Goal: Information Seeking & Learning: Find specific fact

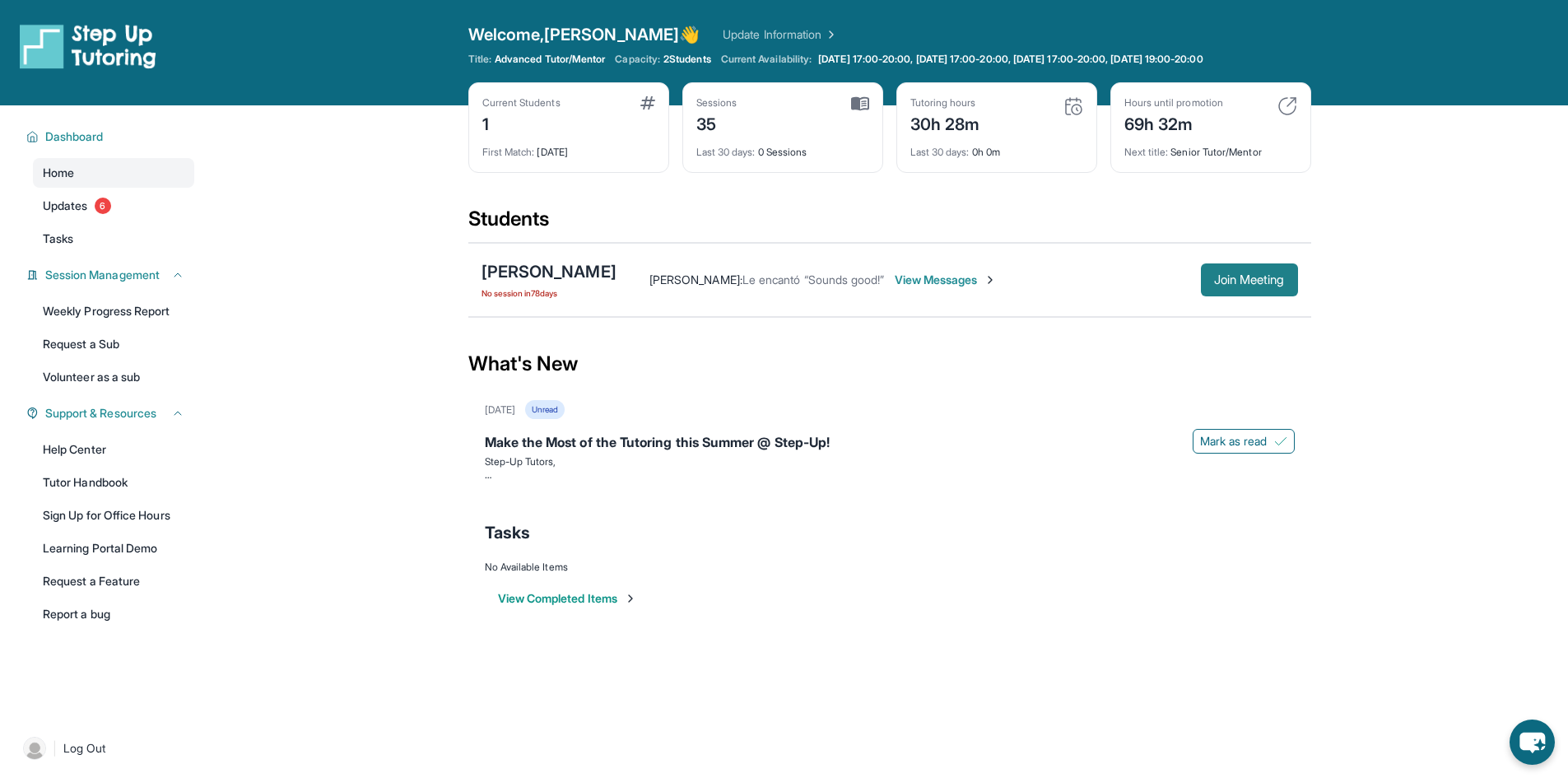
click at [1240, 283] on span "Join Meeting" at bounding box center [1249, 280] width 71 height 10
click at [75, 199] on span "Updates" at bounding box center [65, 205] width 46 height 17
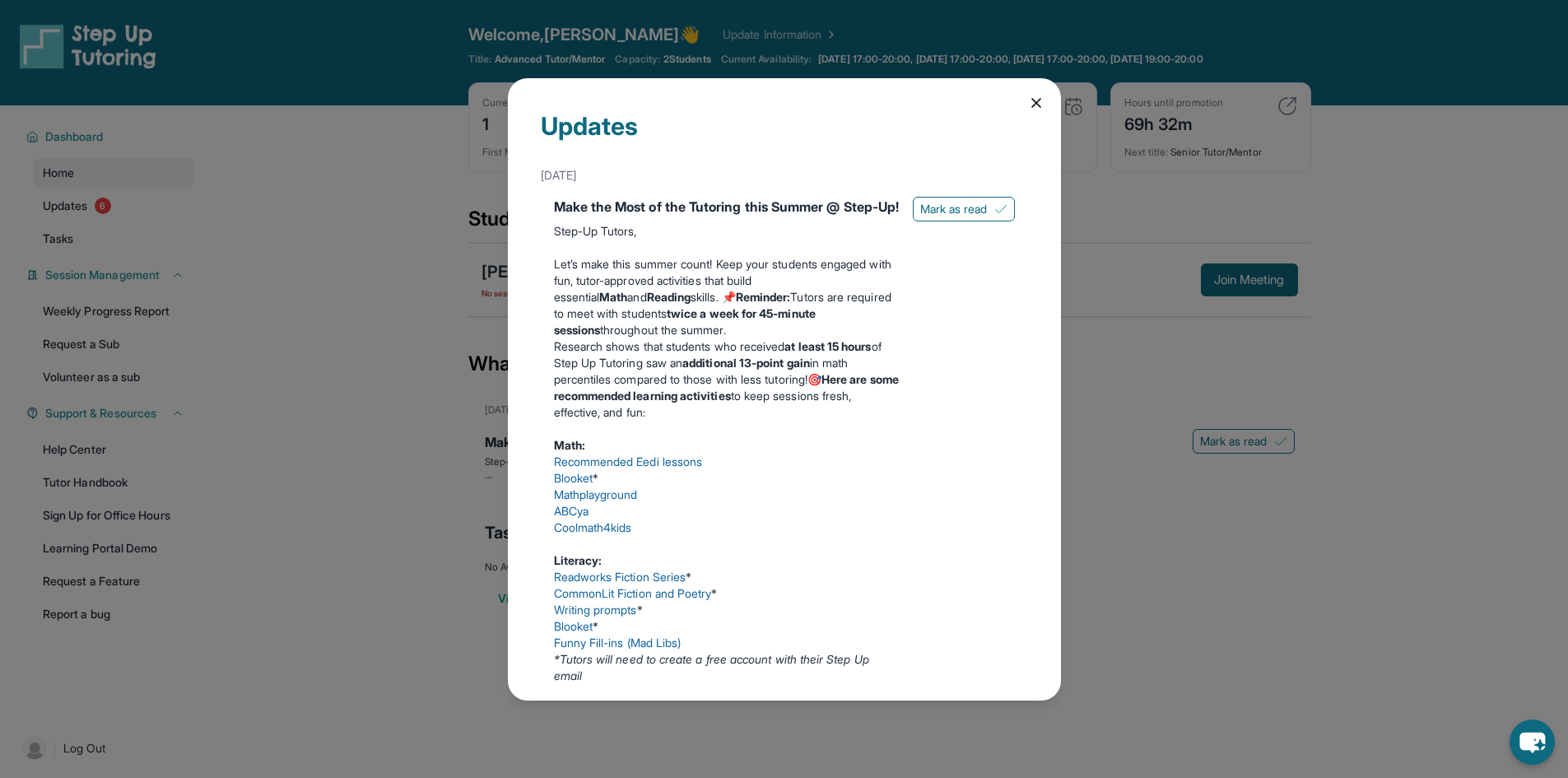
click at [1032, 117] on div "Updates [DATE] Make the Most of the Tutoring this Summer @ Step-Up! Step-Up Tut…" at bounding box center [784, 389] width 553 height 623
click at [1015, 112] on div "Updates" at bounding box center [784, 135] width 487 height 50
click at [1028, 110] on icon at bounding box center [1036, 102] width 17 height 17
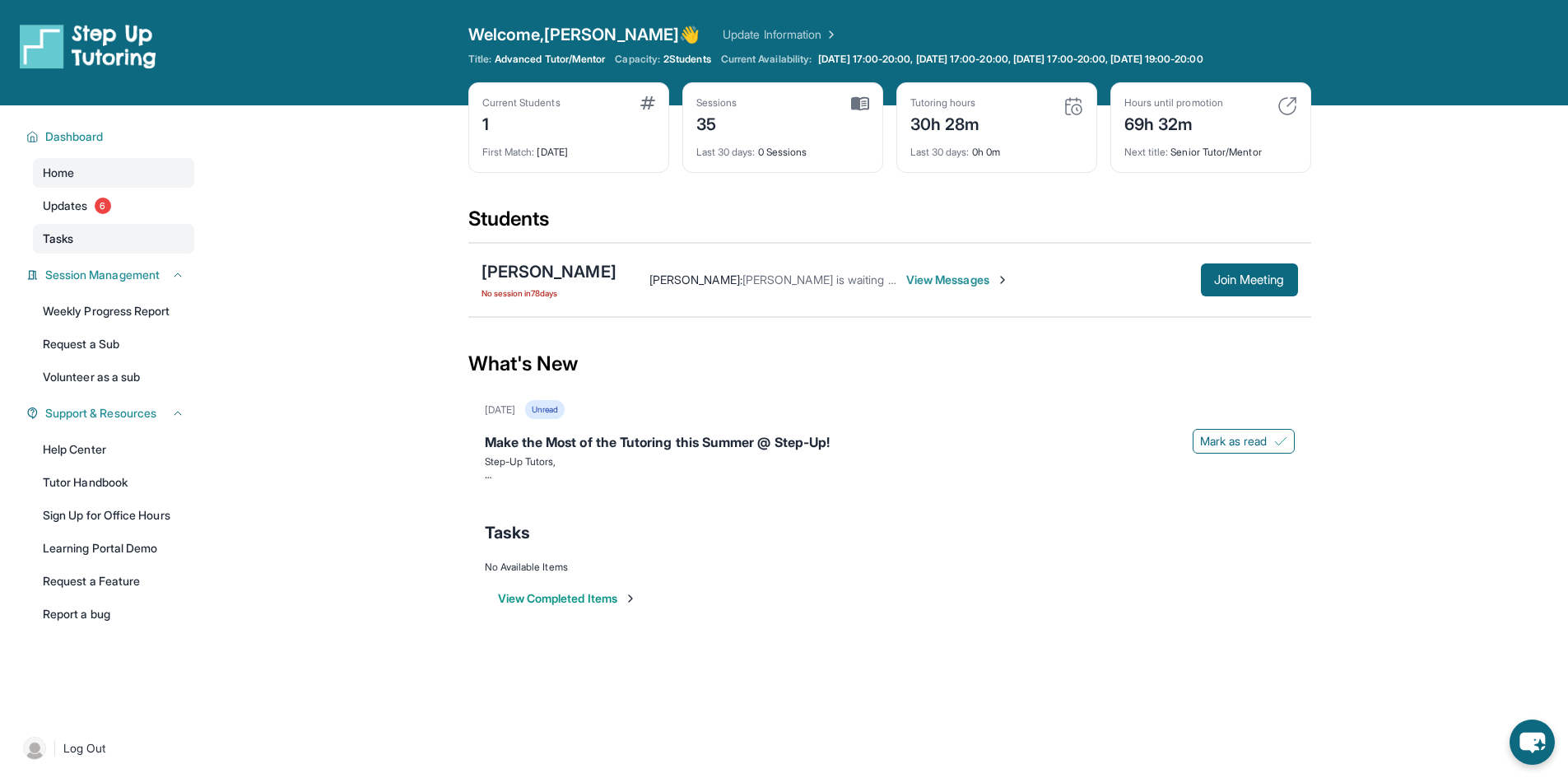
click at [131, 231] on link "Tasks" at bounding box center [114, 239] width 161 height 30
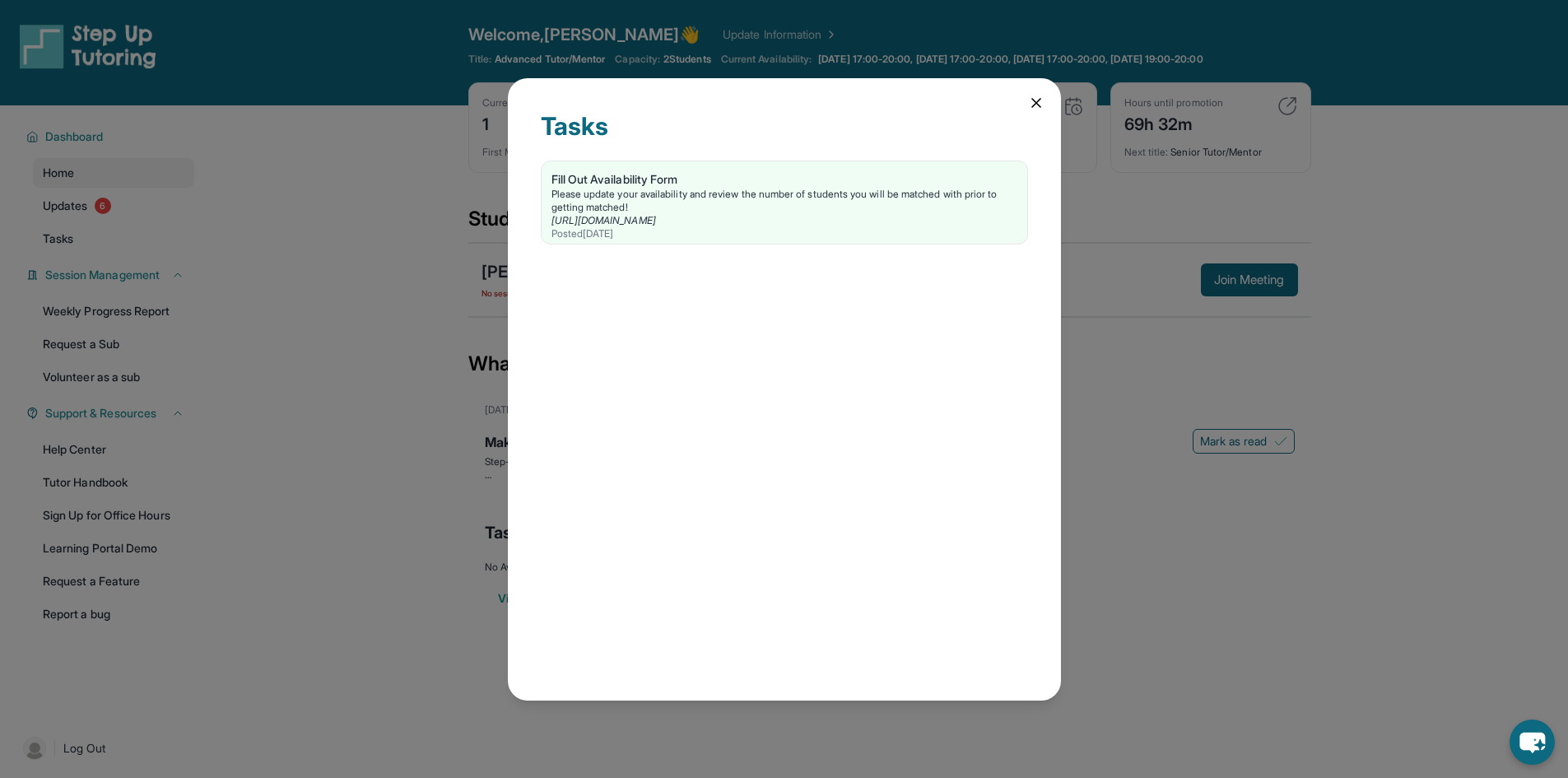
click at [1032, 111] on div "Tasks Fill Out Availability Form Please update your availability and review the…" at bounding box center [784, 389] width 553 height 623
click at [1044, 97] on icon at bounding box center [1036, 102] width 17 height 17
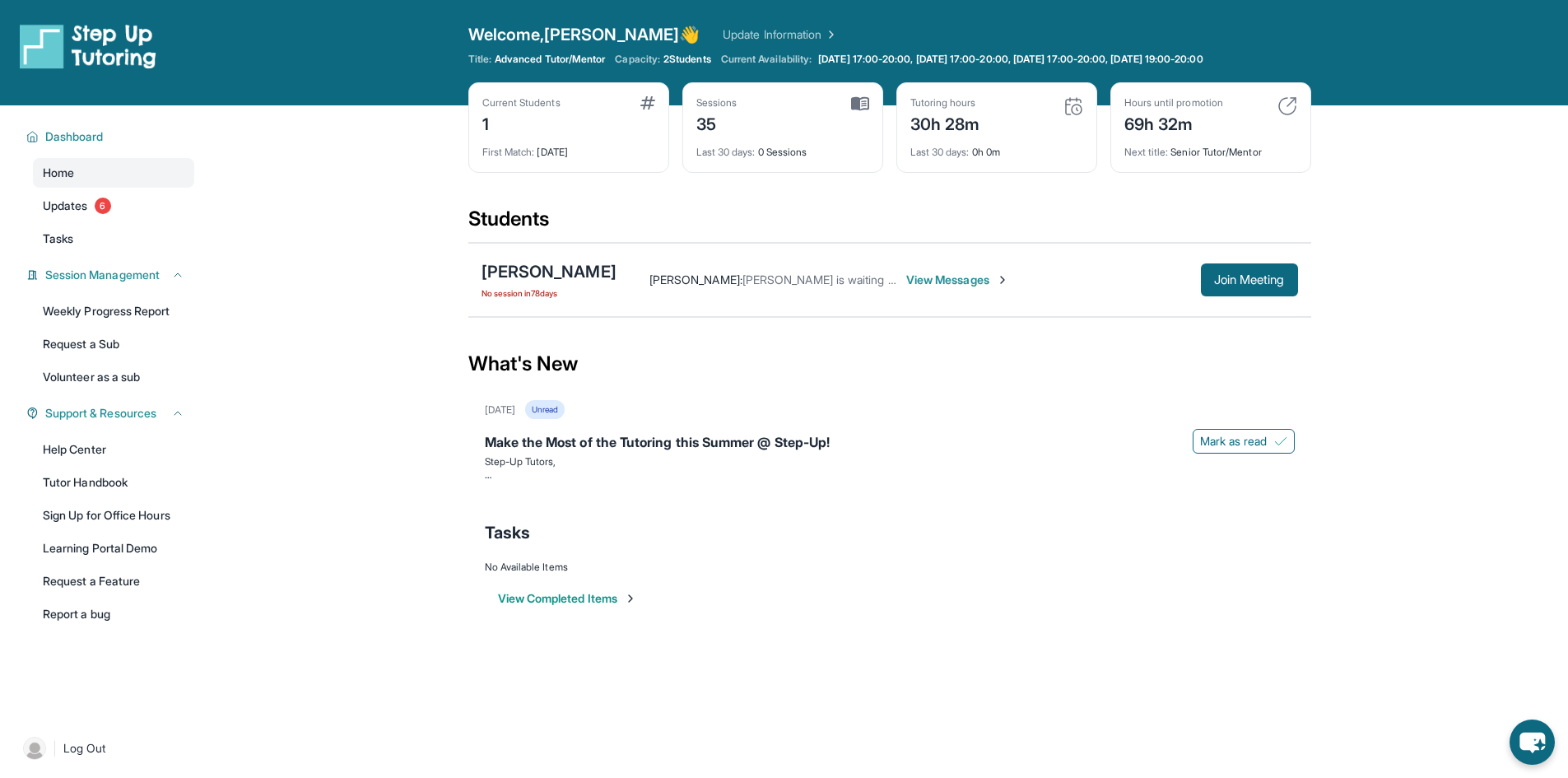
click at [513, 119] on div "1" at bounding box center [521, 122] width 79 height 26
click at [517, 602] on button "View Completed Items" at bounding box center [567, 598] width 139 height 17
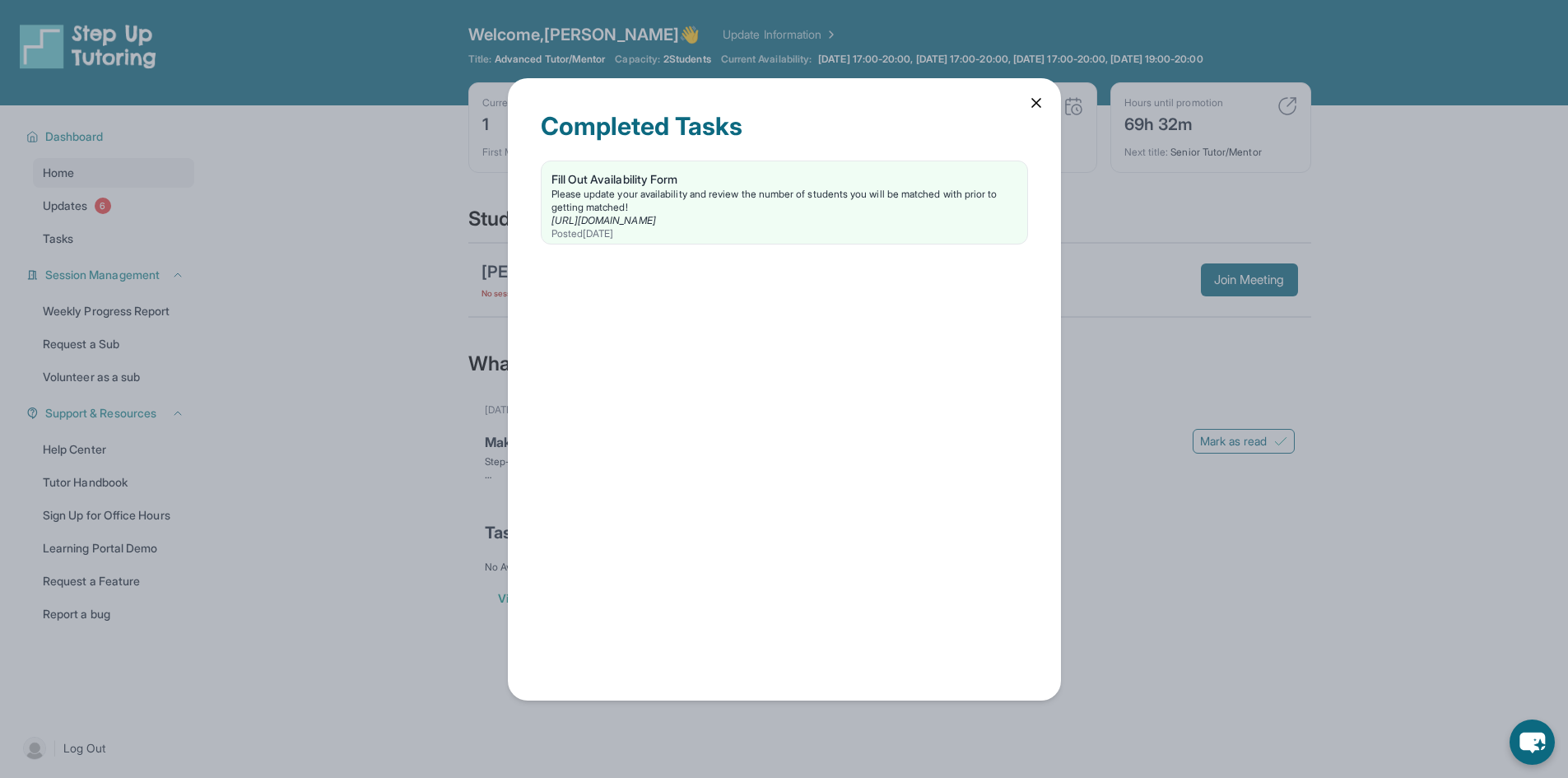
click at [1047, 113] on div "Completed Tasks Fill Out Availability Form Please update your availability and …" at bounding box center [784, 389] width 553 height 623
click at [1045, 111] on div "Completed Tasks Fill Out Availability Form Please update your availability and …" at bounding box center [784, 389] width 553 height 623
click at [1038, 100] on icon at bounding box center [1036, 103] width 8 height 8
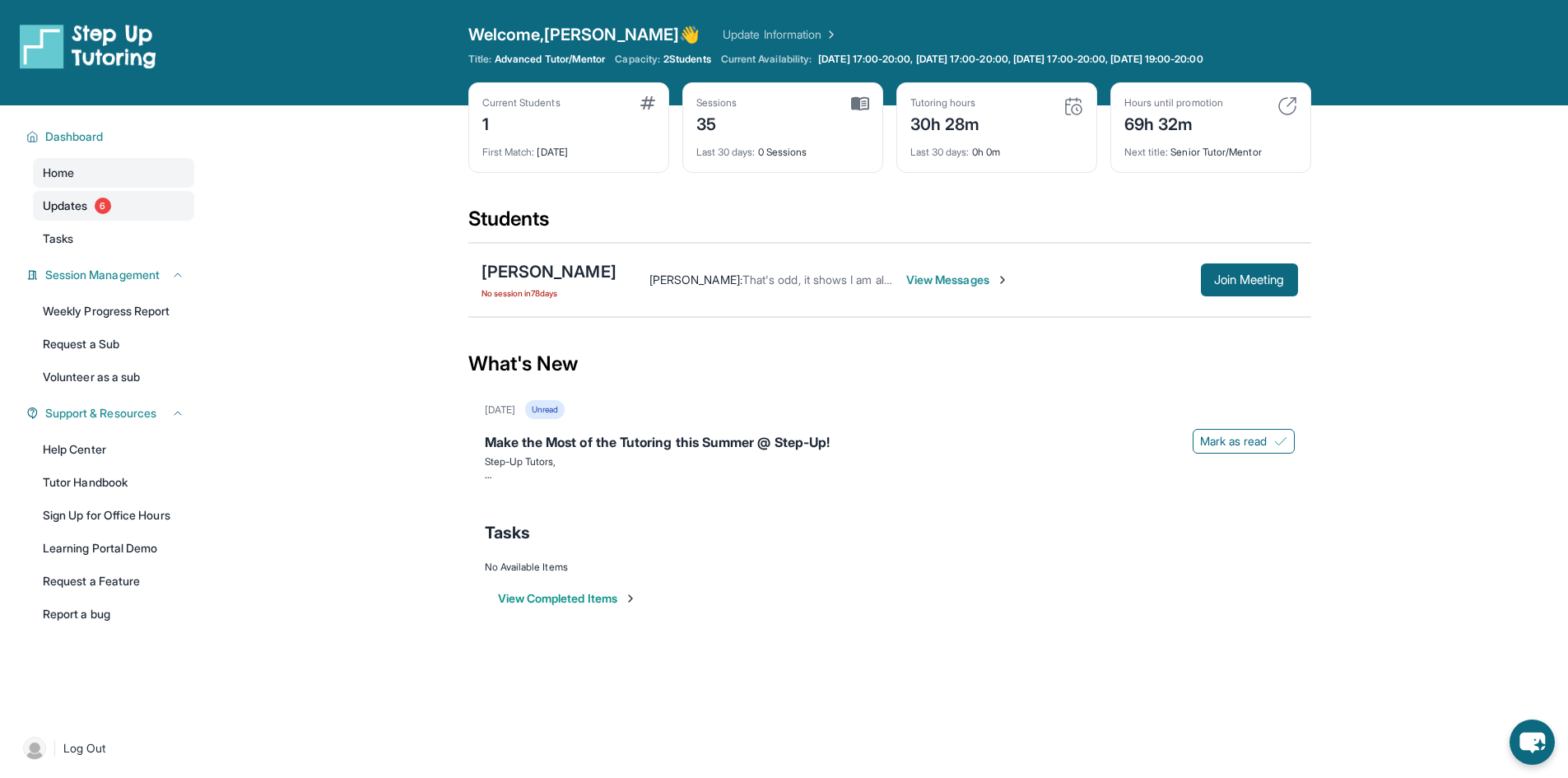
click at [84, 205] on span "Updates" at bounding box center [65, 205] width 46 height 17
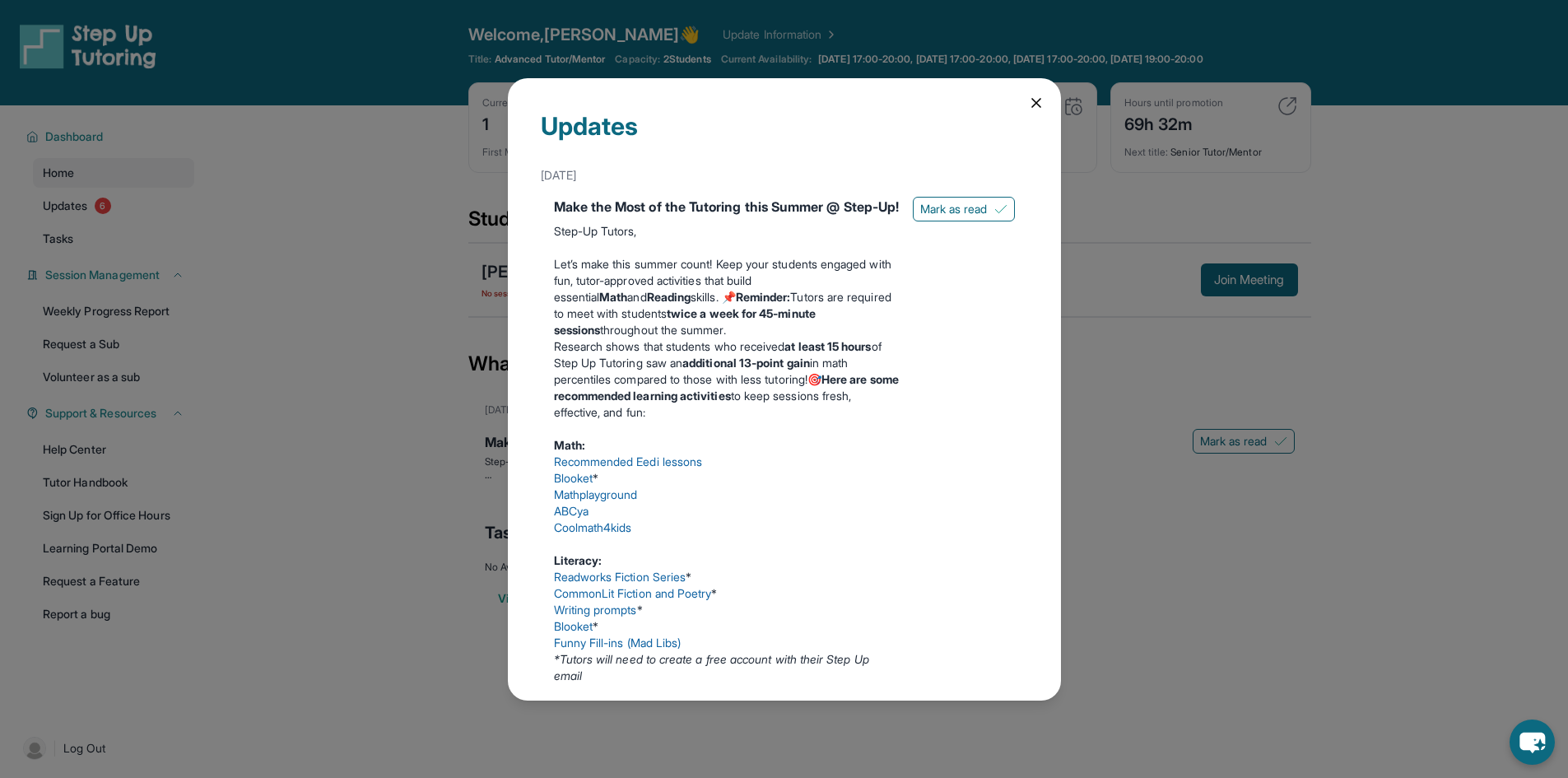
click at [82, 176] on div "Updates [DATE] Make the Most of the Tutoring this Summer @ Step-Up! Step-Up Tut…" at bounding box center [784, 389] width 1568 height 778
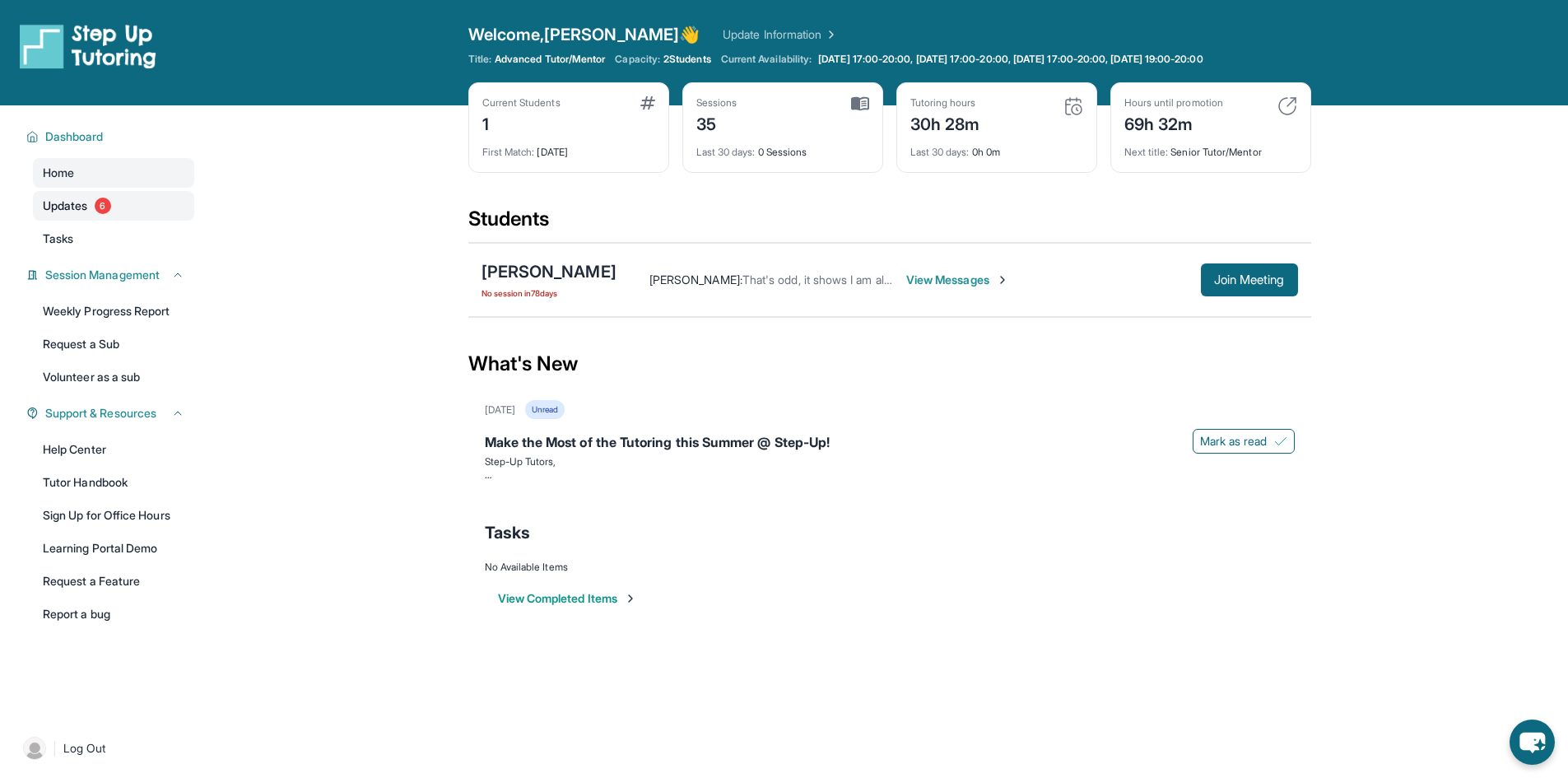
click at [101, 205] on span "6" at bounding box center [102, 205] width 17 height 17
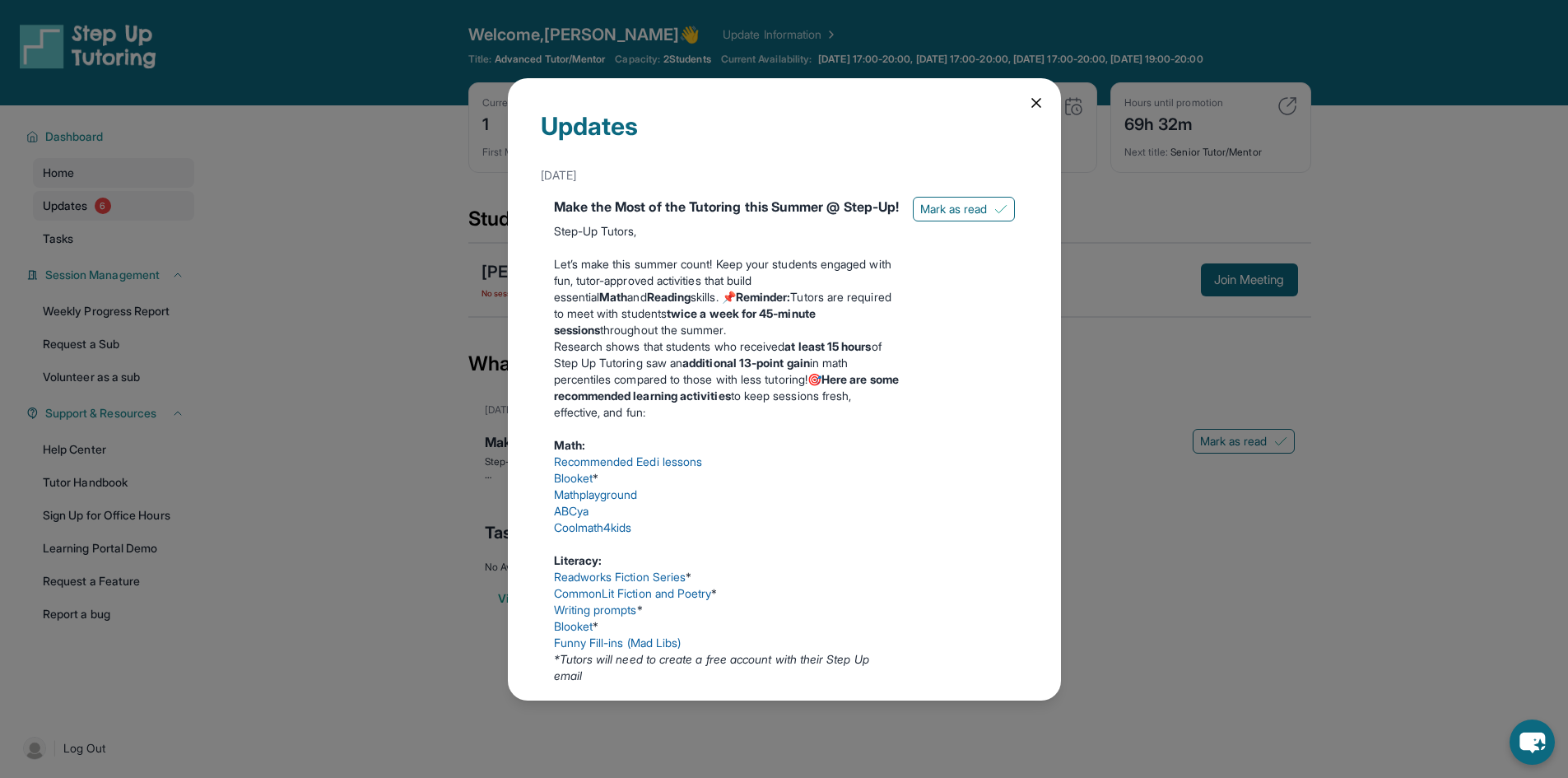
click at [101, 205] on div "Updates [DATE] Make the Most of the Tutoring this Summer @ Step-Up! Step-Up Tut…" at bounding box center [784, 389] width 1568 height 778
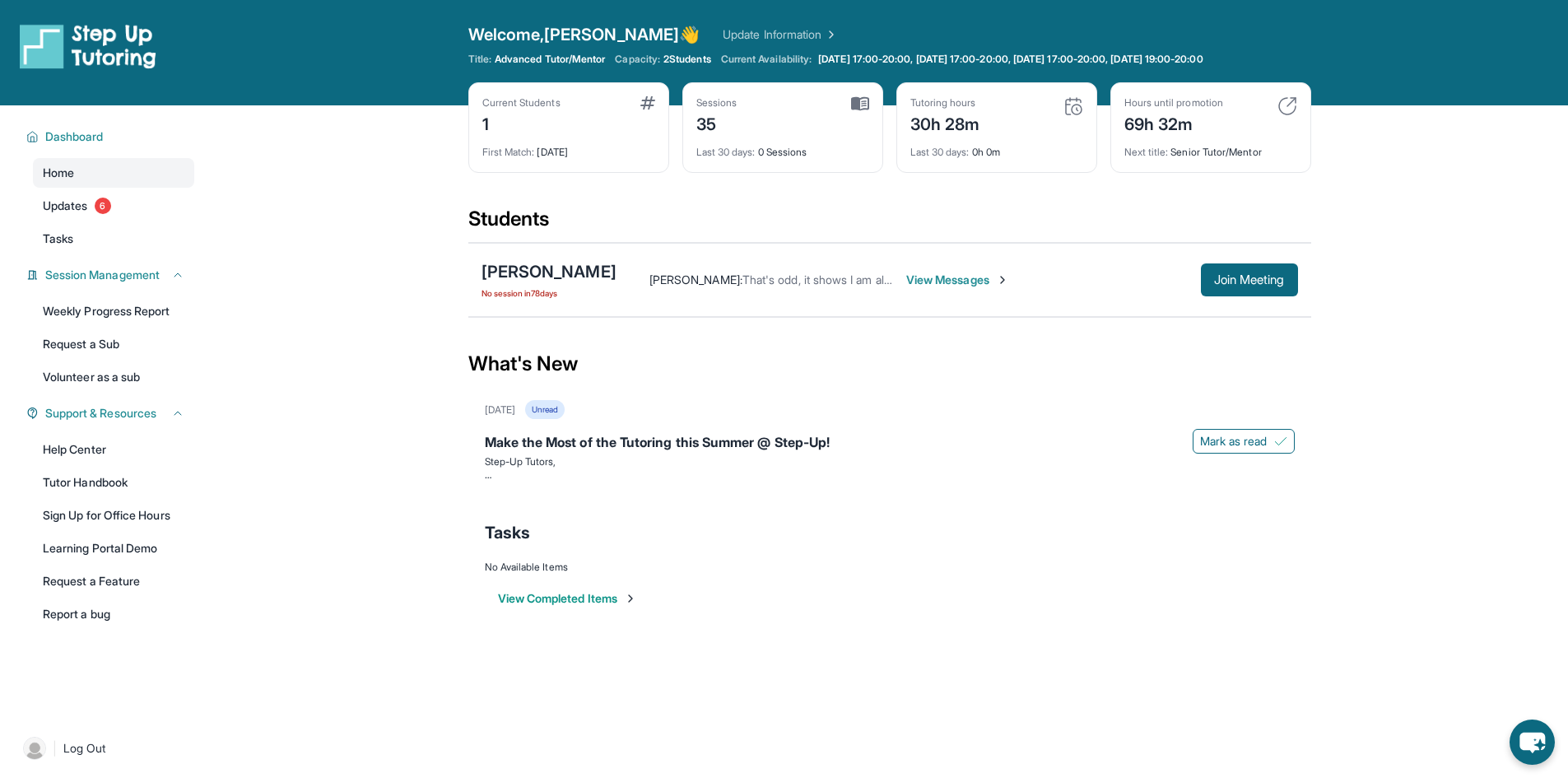
click at [555, 288] on span "No session in 78 days" at bounding box center [549, 293] width 135 height 14
click at [536, 263] on div "[PERSON_NAME]" at bounding box center [549, 272] width 135 height 23
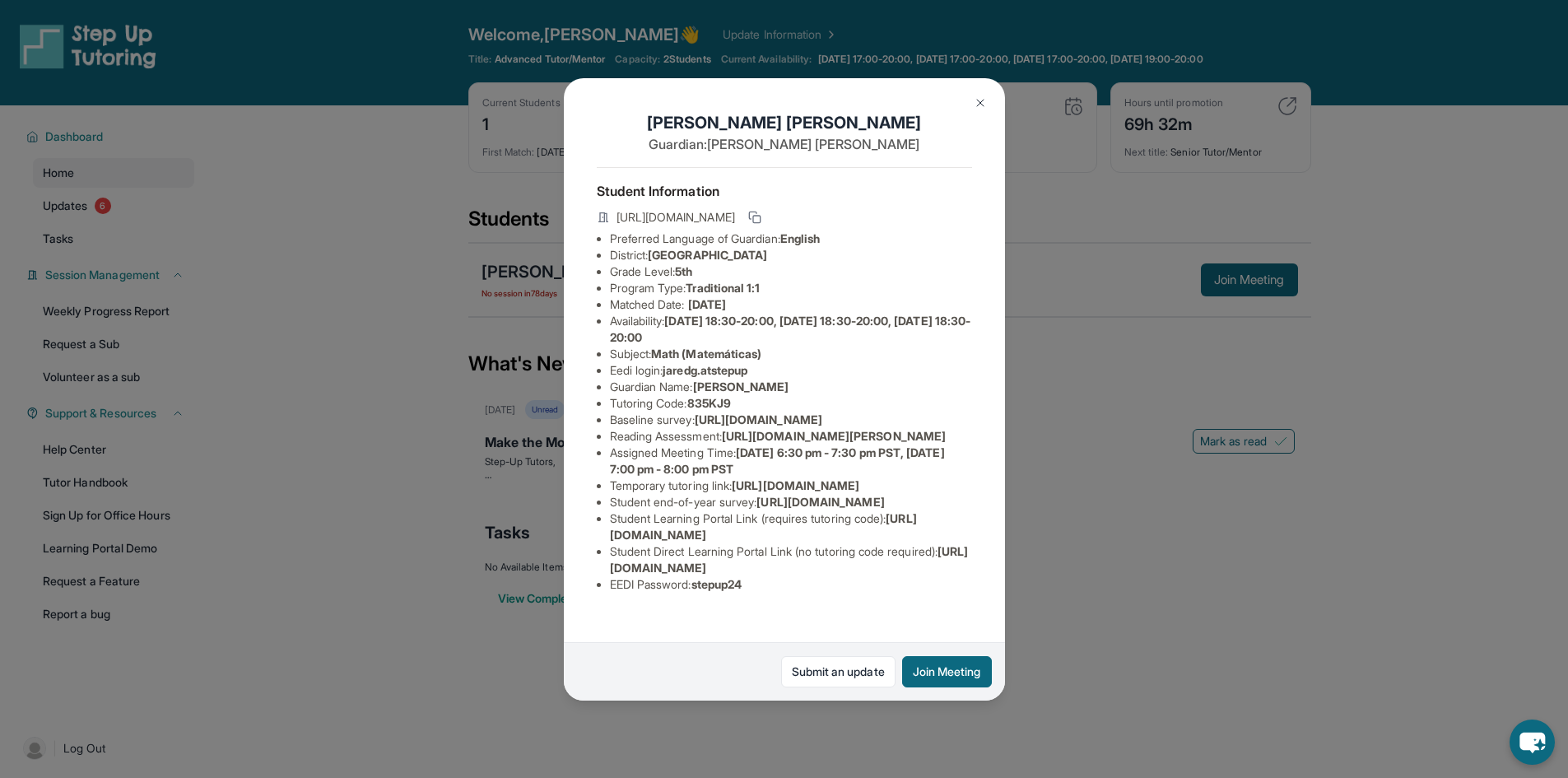
scroll to position [178, 0]
click at [763, 413] on span "https://airtable.com/apprlfn8WjpjBUn2G/shrK0QR6AaNyG5psY?prefill_Type%20of%20Fo…" at bounding box center [757, 420] width 127 height 14
click at [764, 494] on span "https://airtable.com/apprlfn8WjpjBUn2G/shrlTUKpjWEbXdPga?prefill_Type%20of%20Fo…" at bounding box center [819, 501] width 127 height 14
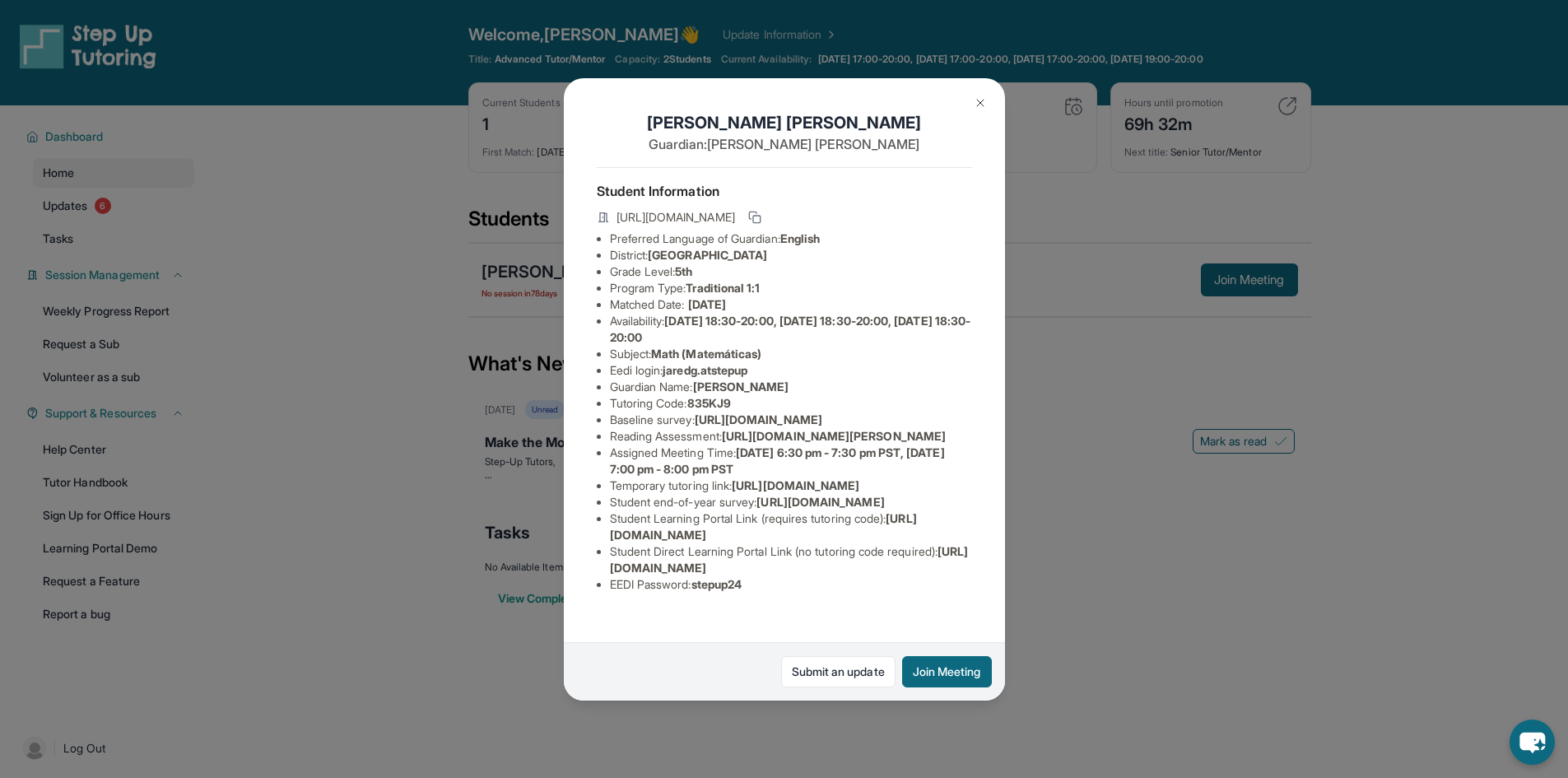
click at [764, 494] on span "https://airtable.com/apprlfn8WjpjBUn2G/shrlTUKpjWEbXdPga?prefill_Type%20of%20Fo…" at bounding box center [819, 501] width 127 height 14
drag, startPoint x: 760, startPoint y: 537, endPoint x: 767, endPoint y: 549, distance: 13.9
click at [760, 541] on li "Student Learning Portal Link (requires tutoring code) : https://student-portal.…" at bounding box center [790, 527] width 362 height 33
click at [774, 542] on span "https://student-portal.stepuptutoring.org/student" at bounding box center [763, 525] width 307 height 30
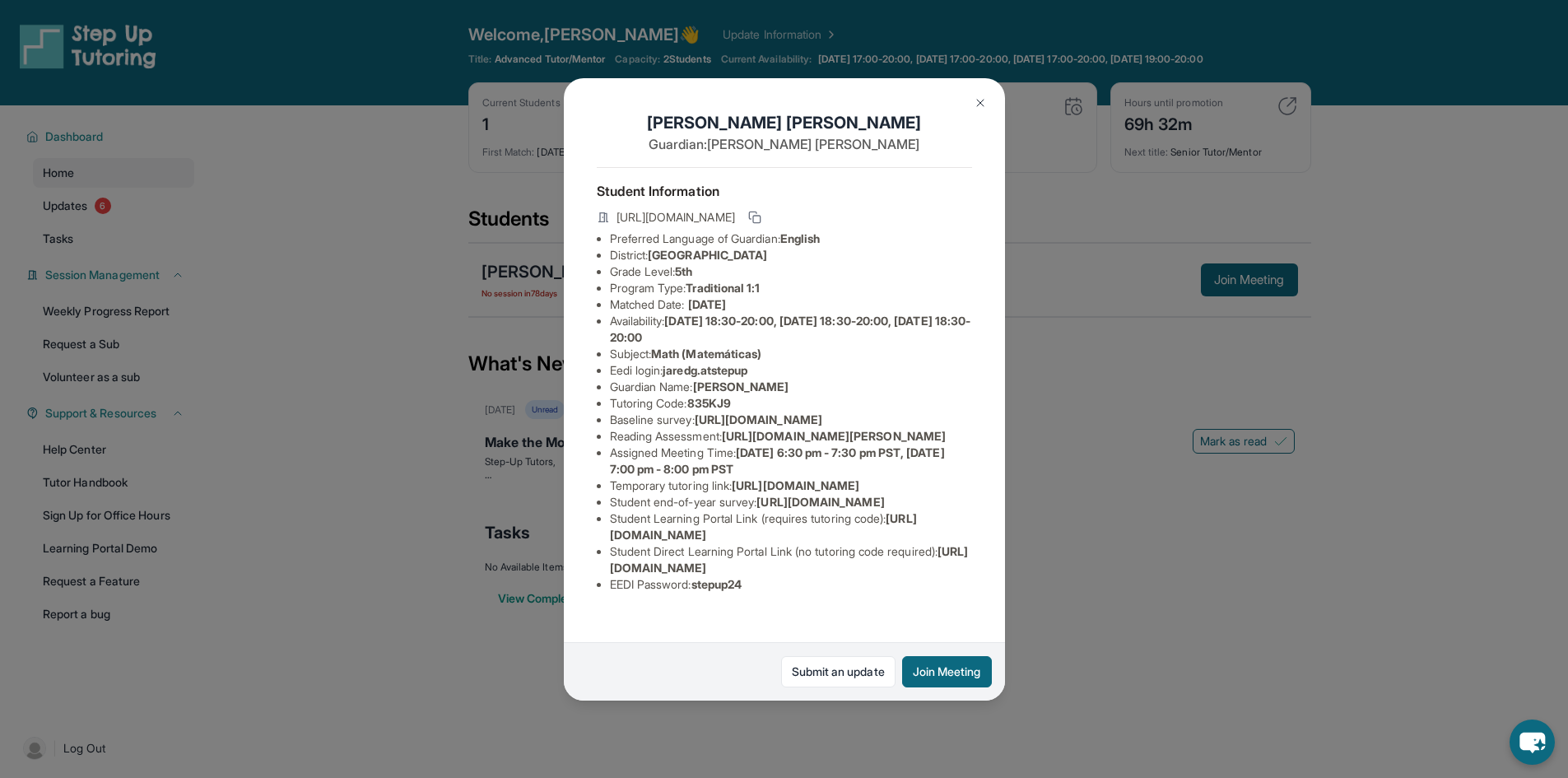
click at [774, 542] on span "https://student-portal.stepuptutoring.org/student" at bounding box center [763, 525] width 307 height 30
click at [790, 575] on span "https://student-portal.stepuptutoring.org/student/835KJ9" at bounding box center [789, 558] width 359 height 30
click at [790, 576] on li "Student Direct Learning Portal Link (no tutoring code required) : https://stude…" at bounding box center [790, 559] width 362 height 33
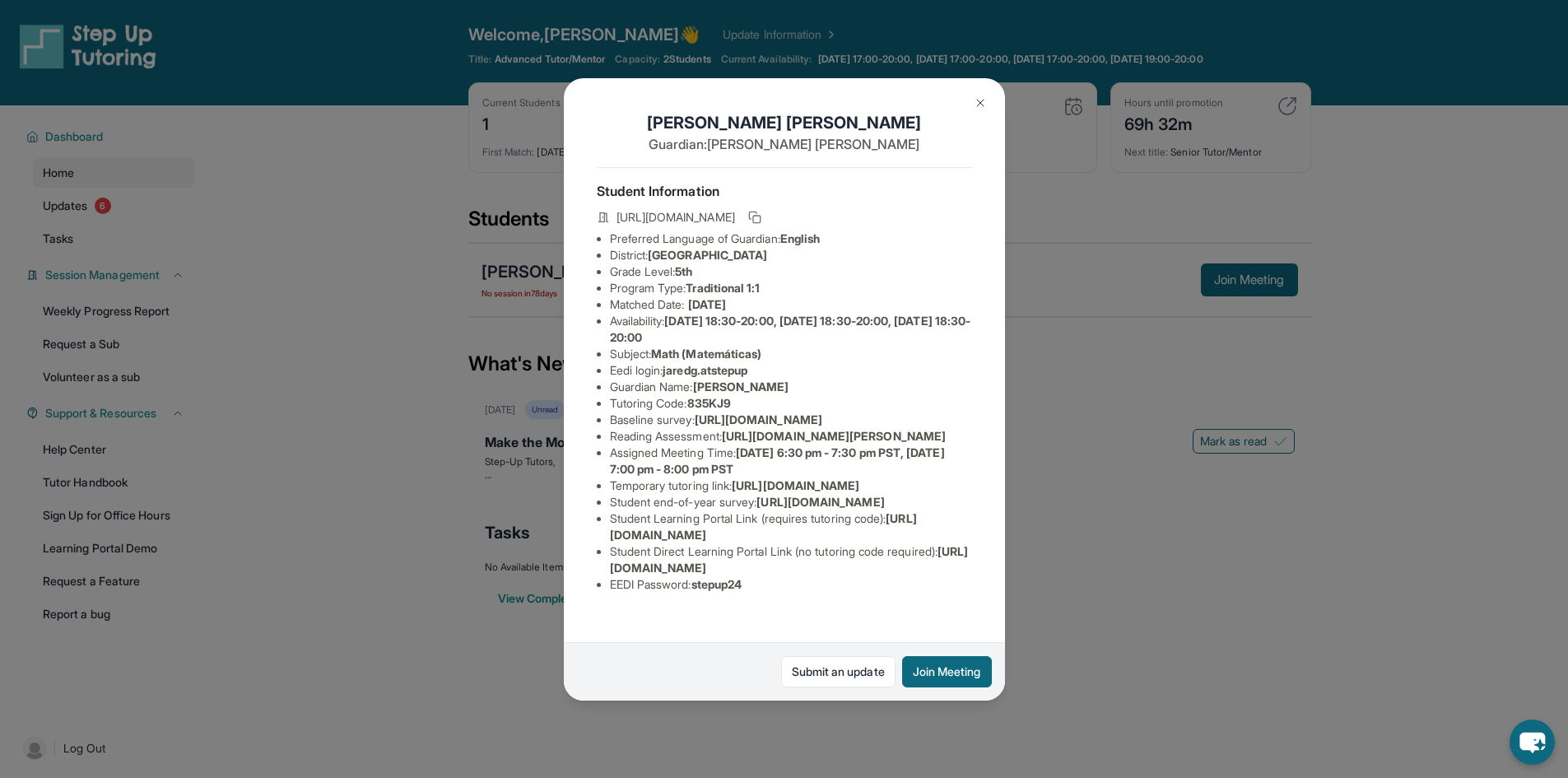
click at [788, 575] on span "https://student-portal.stepuptutoring.org/student/835KJ9" at bounding box center [789, 558] width 359 height 30
click at [778, 569] on li "Student Direct Learning Portal Link (no tutoring code required) : https://stude…" at bounding box center [790, 559] width 362 height 33
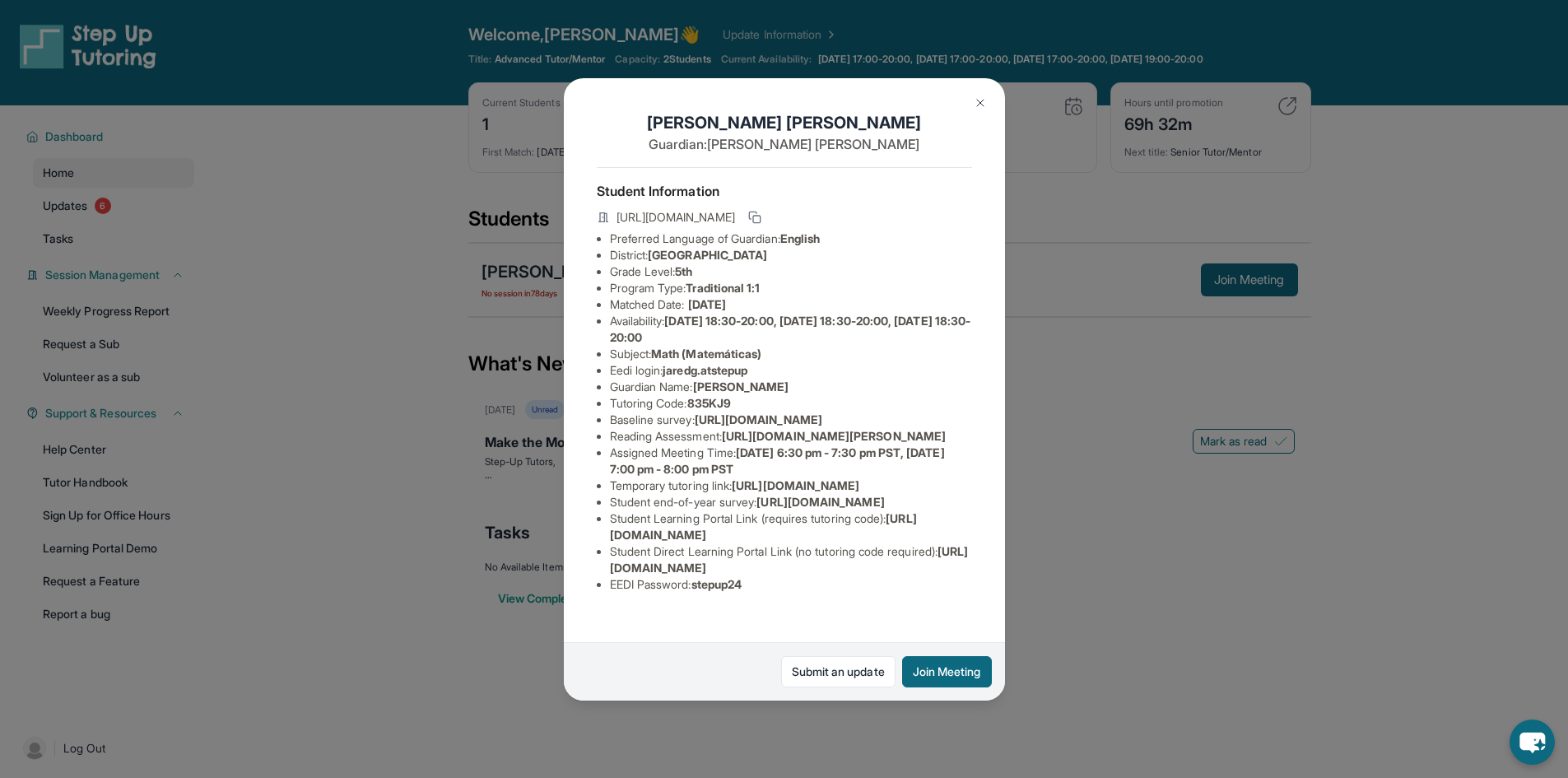
scroll to position [0, 0]
drag, startPoint x: 716, startPoint y: 448, endPoint x: 906, endPoint y: 494, distance: 195.5
click at [906, 494] on ul "Preferred Language of Guardian: English District: Conejo Valley Unified School …" at bounding box center [784, 411] width 376 height 362
click at [950, 490] on ul "Preferred Language of Guardian: English District: Conejo Valley Unified School …" at bounding box center [784, 411] width 376 height 362
click at [882, 443] on span "https://sqcb3vat.paperform.co/?id=2025-s10921&name=Jared%20Godoy&grade=5th&wind…" at bounding box center [833, 436] width 224 height 14
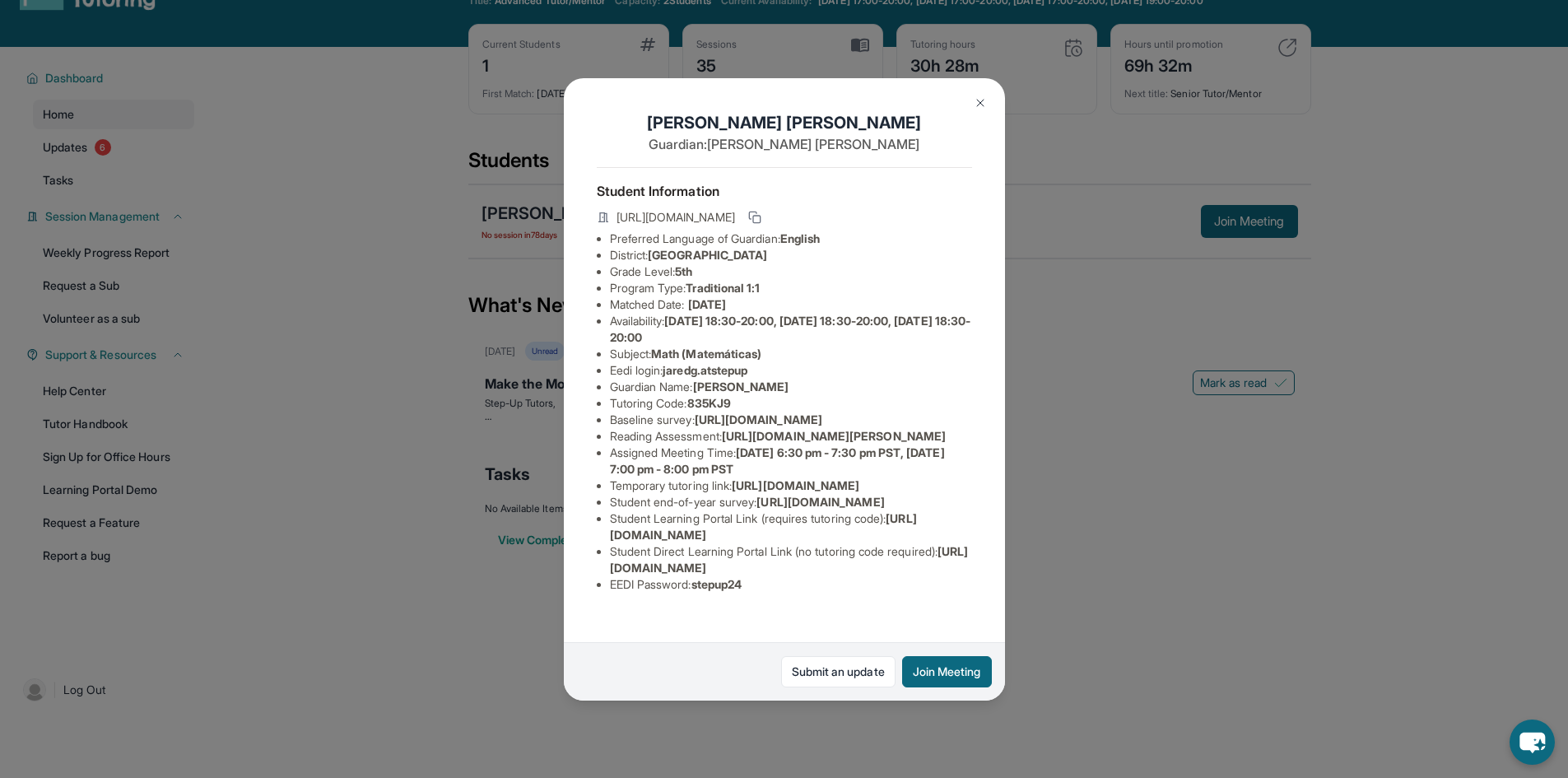
scroll to position [105, 0]
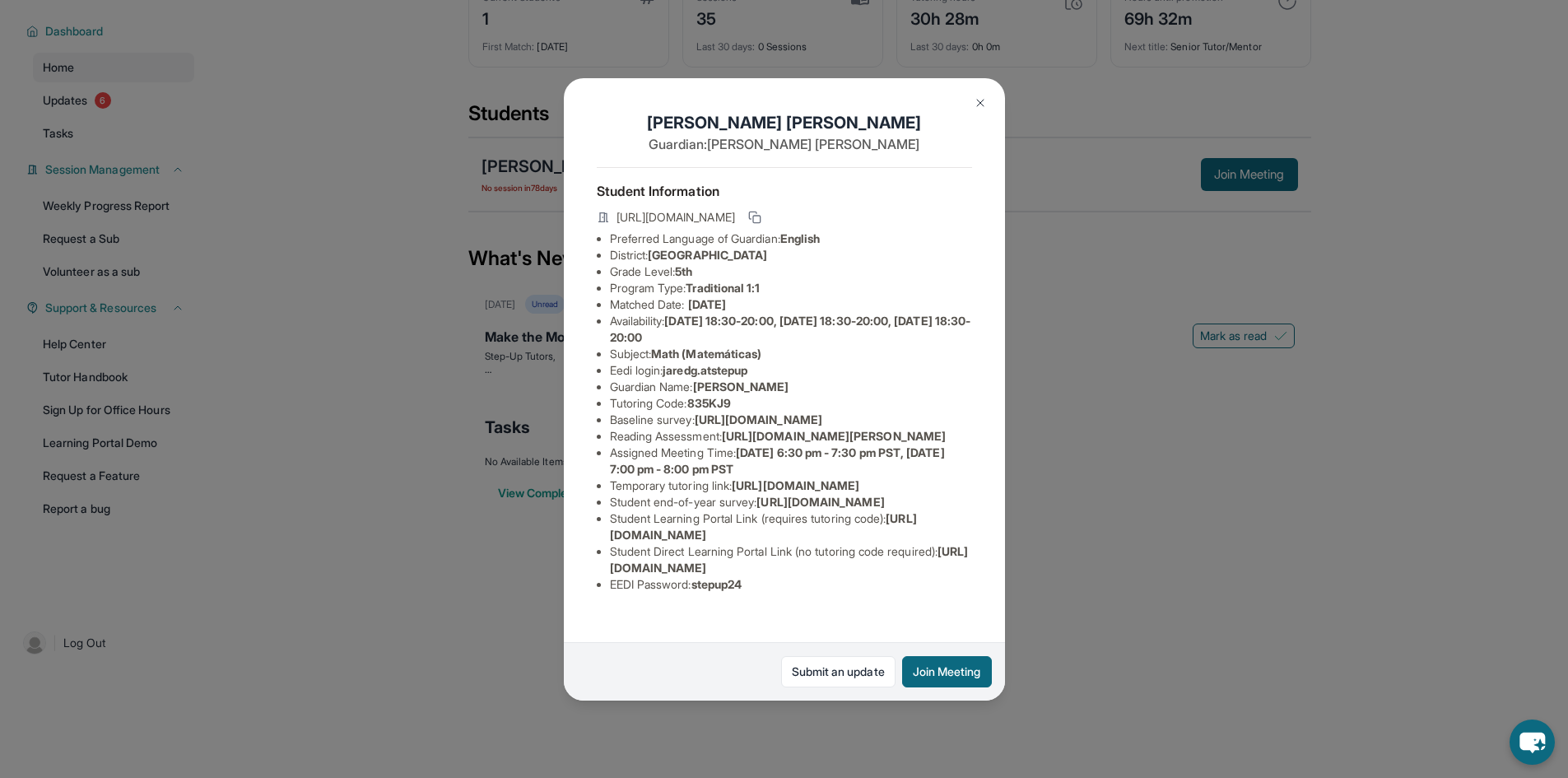
drag, startPoint x: 843, startPoint y: 589, endPoint x: 689, endPoint y: 598, distance: 154.3
click at [689, 592] on ul "Preferred Language of Guardian: English District: Conejo Valley Unified School …" at bounding box center [784, 411] width 376 height 362
click at [782, 592] on li "EEDI Password : stepup24" at bounding box center [790, 584] width 362 height 17
drag, startPoint x: 932, startPoint y: 550, endPoint x: 782, endPoint y: 564, distance: 150.7
click at [731, 559] on ul "Preferred Language of Guardian: English District: Conejo Valley Unified School …" at bounding box center [784, 411] width 376 height 362
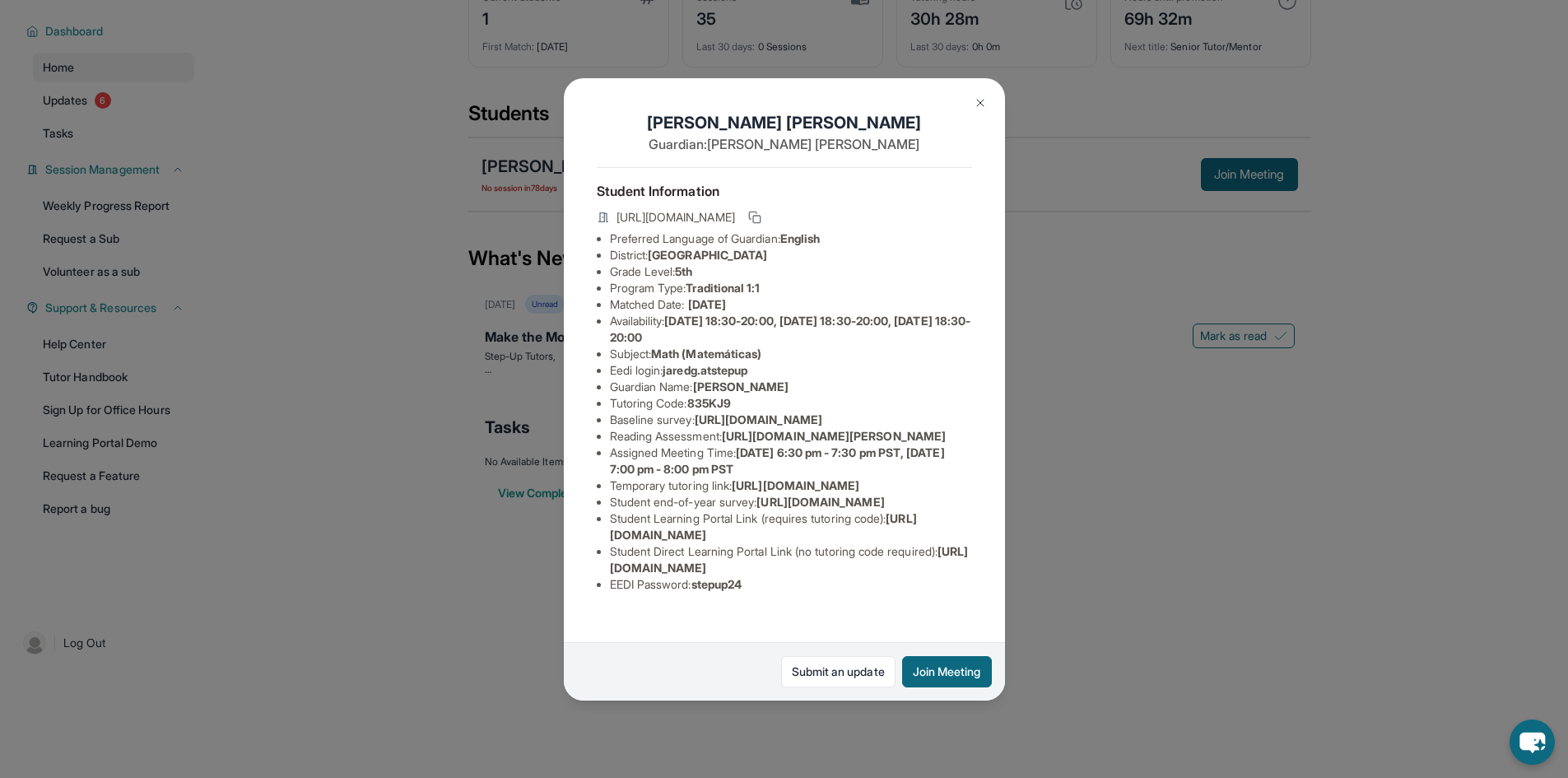
click at [833, 606] on div "Student Information https://student-portal.stepuptutoring.org/student/835KJ9 Pr…" at bounding box center [784, 387] width 376 height 439
click at [826, 592] on li "EEDI Password : stepup24" at bounding box center [790, 584] width 362 height 17
click at [885, 542] on span "https://student-portal.stepuptutoring.org/student" at bounding box center [763, 525] width 307 height 30
drag, startPoint x: 903, startPoint y: 555, endPoint x: 579, endPoint y: 551, distance: 324.0
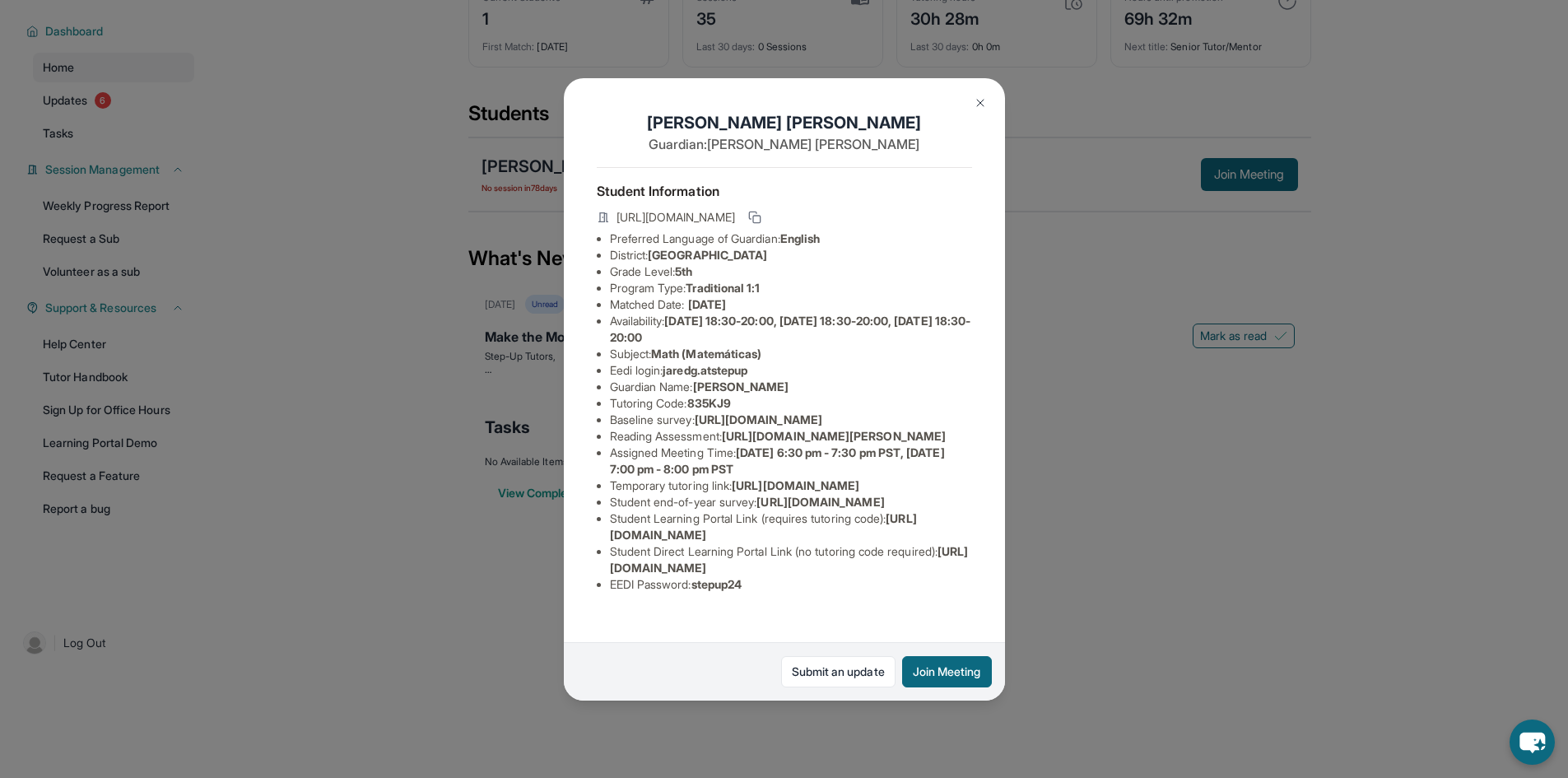
click at [579, 551] on div "Jared Godoy Guardian: Irma Godoy Student Information https://student-portal.ste…" at bounding box center [784, 389] width 441 height 623
drag, startPoint x: 798, startPoint y: 435, endPoint x: 715, endPoint y: 419, distance: 84.5
click at [715, 478] on li "Temporary tutoring link : https://www.thelessonspace.com/space/1ea478a4-5fe3-48…" at bounding box center [790, 486] width 362 height 17
click at [787, 494] on span "https://airtable.com/apprlfn8WjpjBUn2G/shrlTUKpjWEbXdPga?prefill_Type%20of%20Fo…" at bounding box center [819, 501] width 127 height 14
drag, startPoint x: 953, startPoint y: 581, endPoint x: 610, endPoint y: 580, distance: 343.0
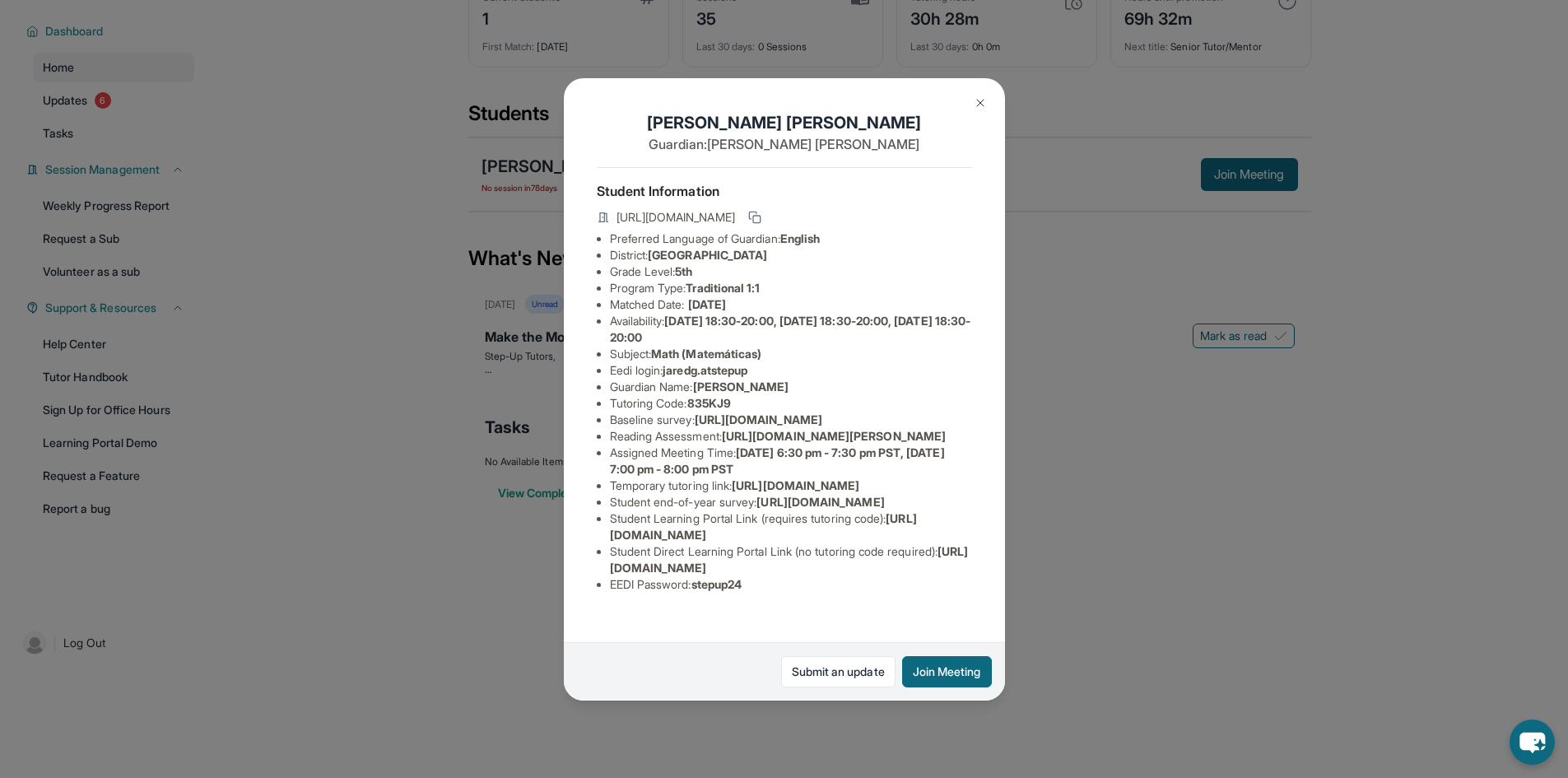
click at [610, 576] on li "Student Direct Learning Portal Link (no tutoring code required) : https://stude…" at bounding box center [790, 559] width 362 height 33
copy span "https://student-portal.stepuptutoring.org/student/835KJ9"
click at [978, 105] on img at bounding box center [981, 103] width 14 height 14
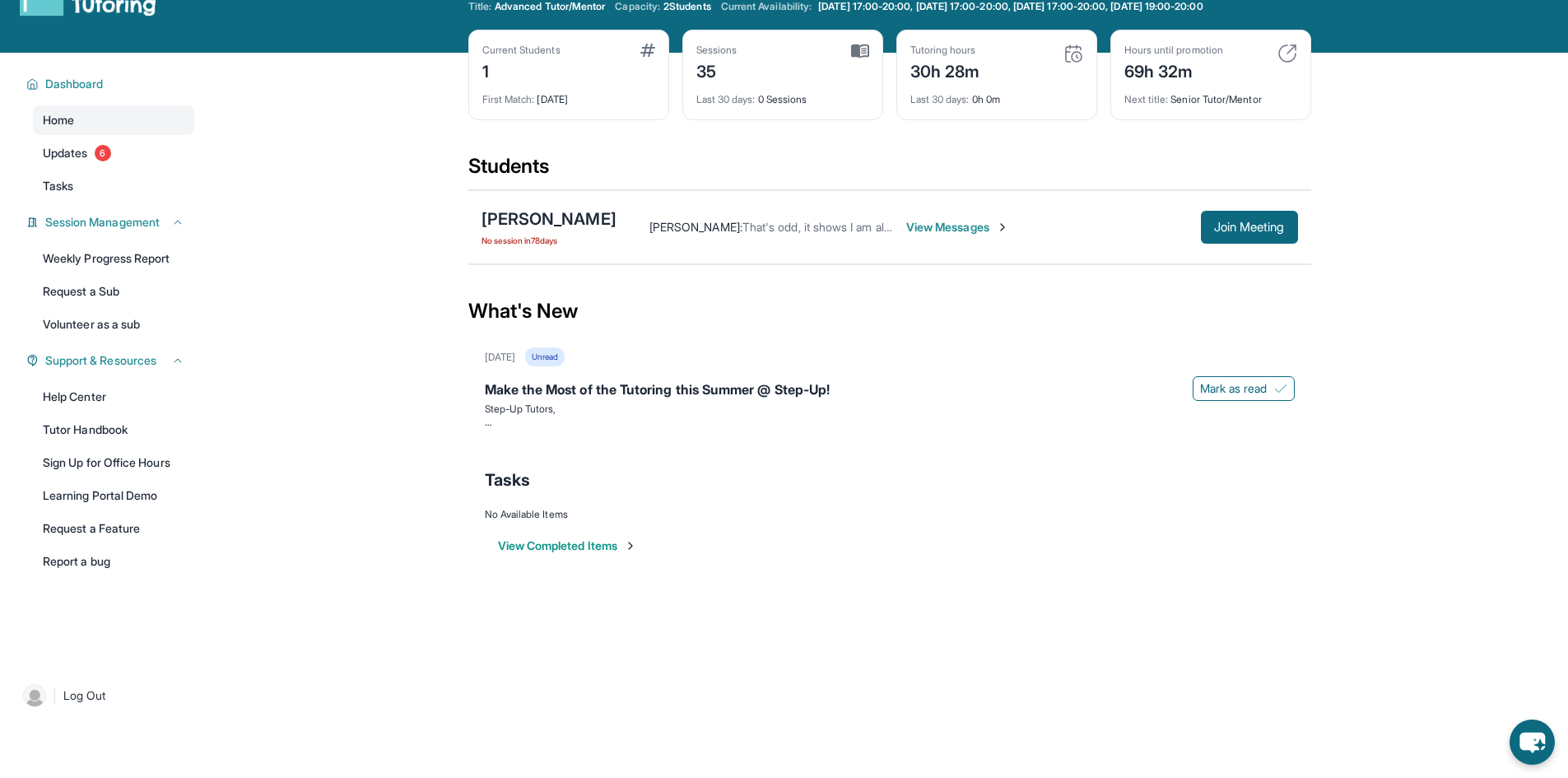
scroll to position [0, 0]
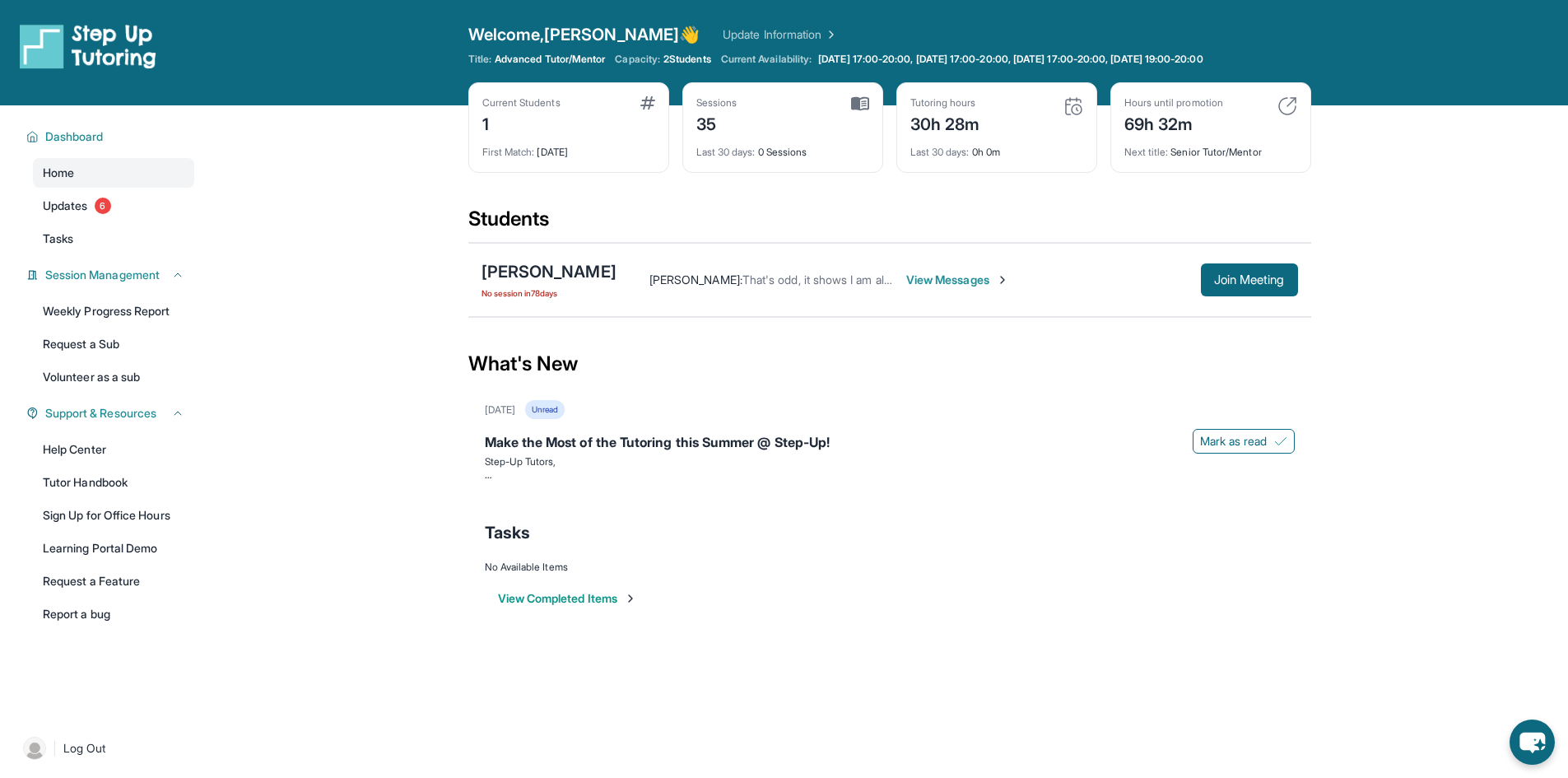
click at [986, 274] on div "Lee Lopez : That's odd, it shows I am alone in the meeting. View Messages" at bounding box center [909, 280] width 584 height 17
click at [906, 273] on span "View Messages" at bounding box center [957, 280] width 103 height 17
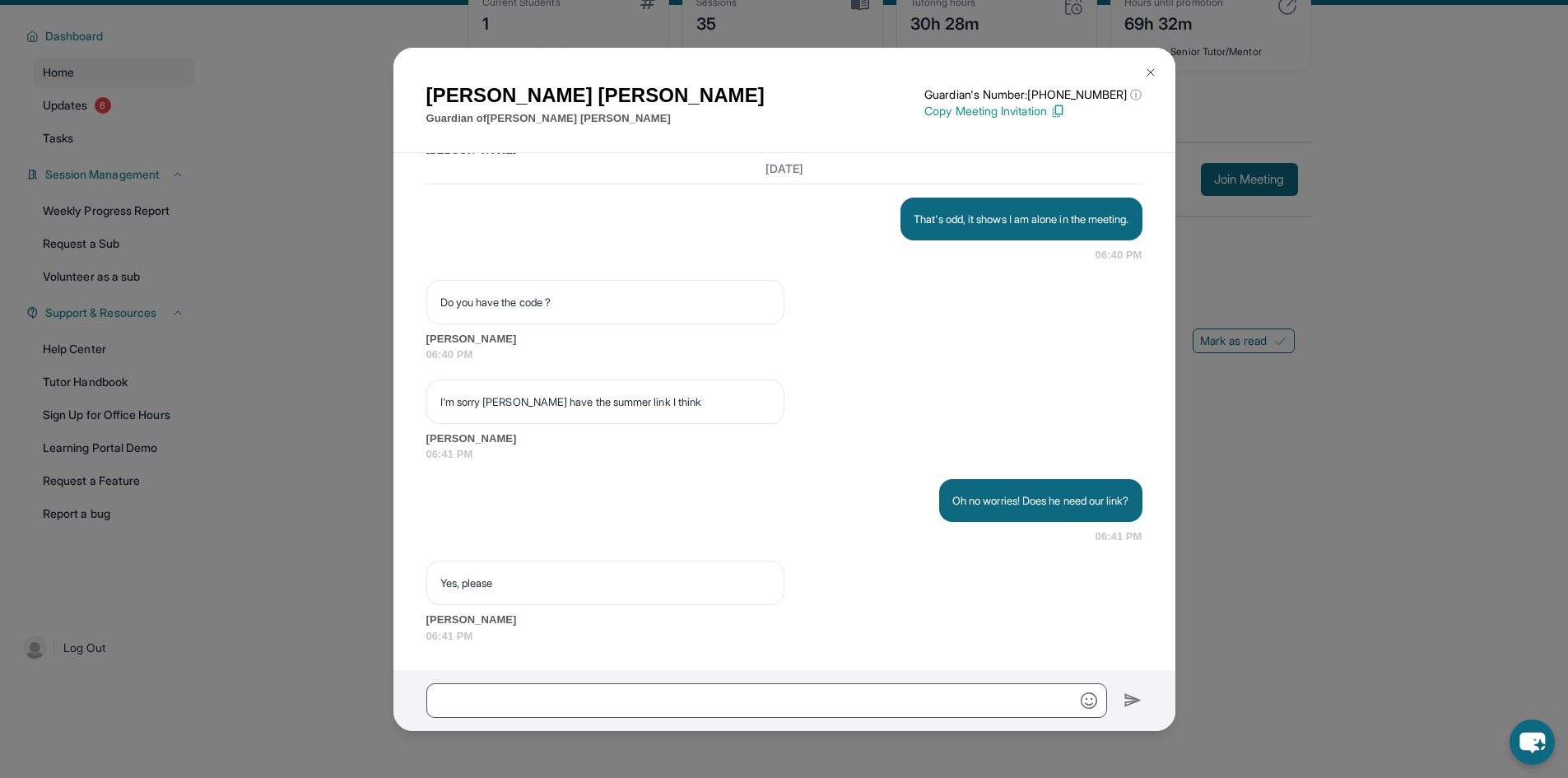
scroll to position [105, 0]
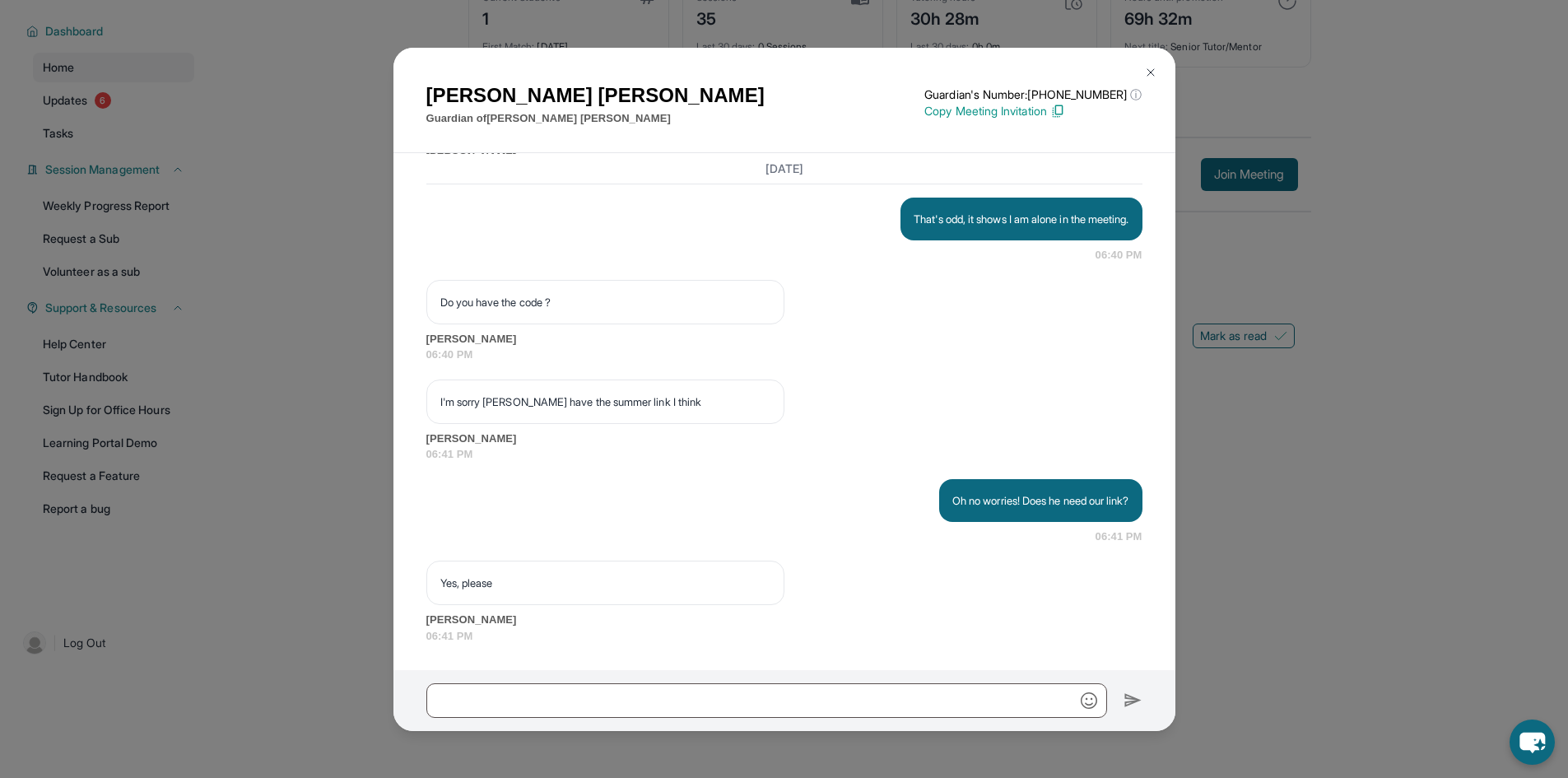
click at [753, 678] on div at bounding box center [784, 700] width 782 height 61
click at [770, 699] on input "text" at bounding box center [766, 701] width 681 height 35
type input "*"
paste input "**********"
type input "**********"
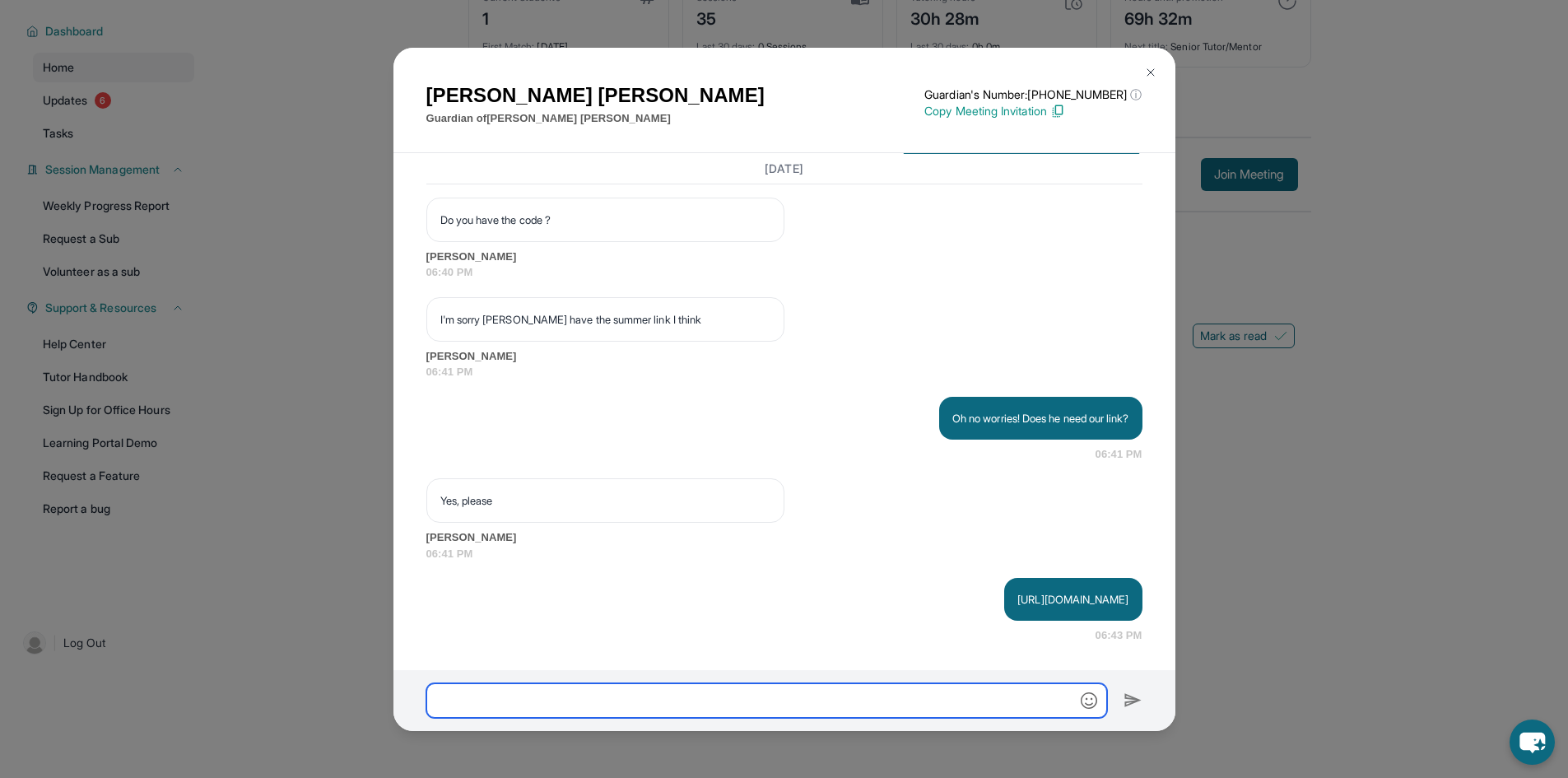
scroll to position [13648, 0]
click at [1360, 449] on div "Irma Godoy Guardian of Jared Godoy Guardian's Number: +12136631595 ⓘ This isn't…" at bounding box center [784, 389] width 1568 height 778
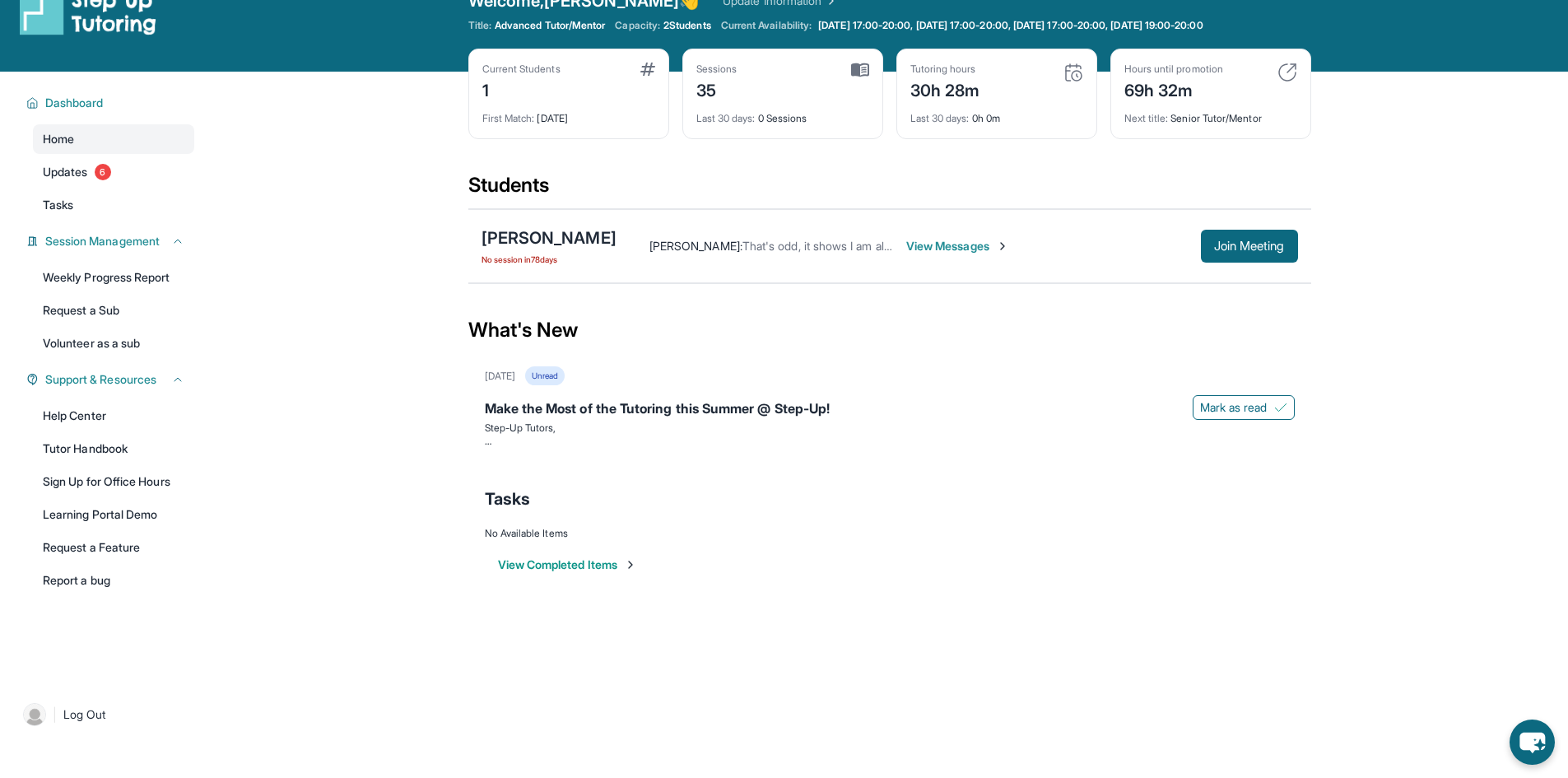
scroll to position [0, 0]
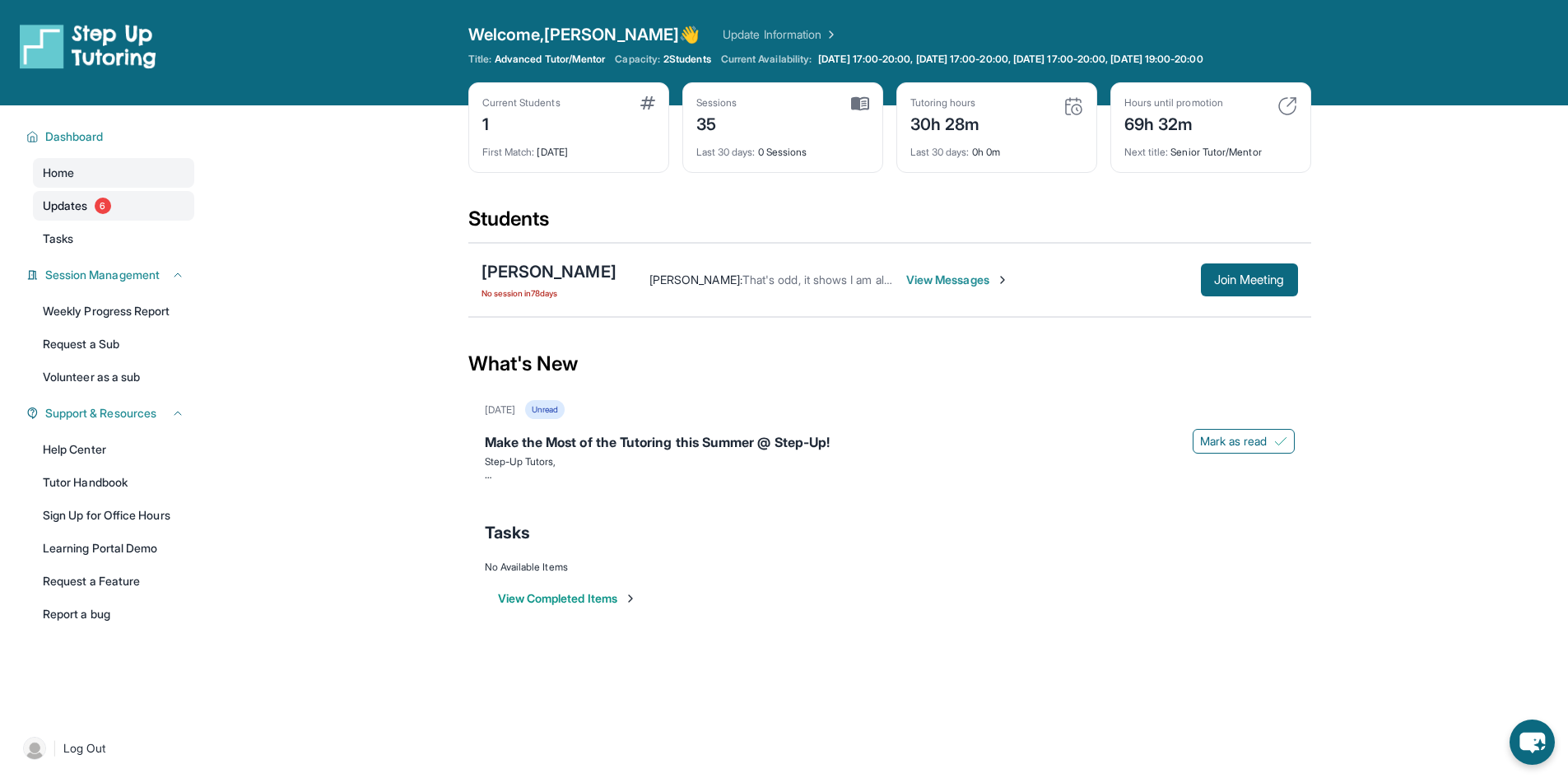
click at [107, 203] on span "6" at bounding box center [102, 205] width 17 height 17
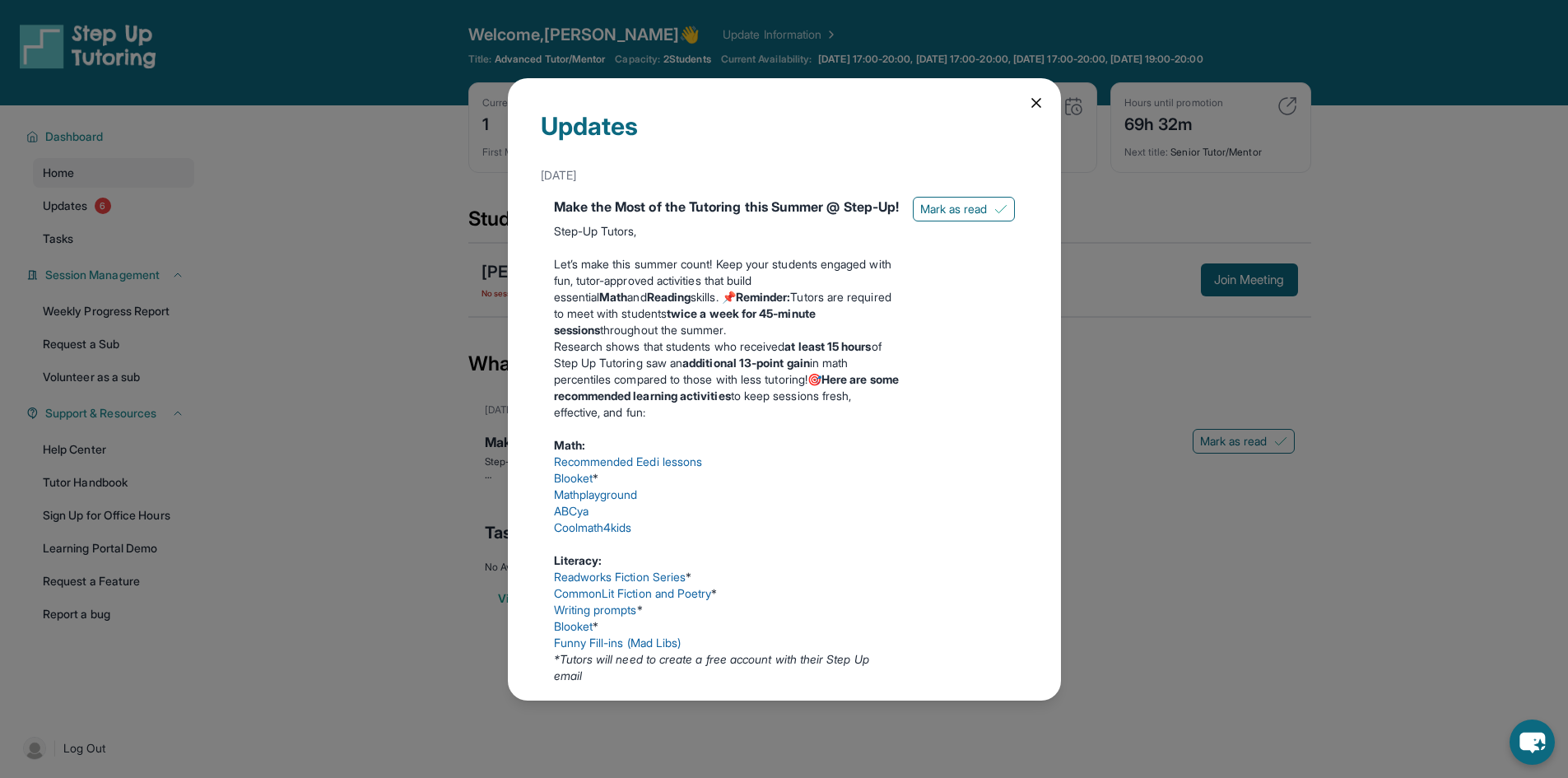
click at [1018, 115] on div "Updates [DATE] Make the Most of the Tutoring this Summer @ Step-Up! Step-Up Tut…" at bounding box center [784, 389] width 553 height 623
click at [1028, 99] on icon at bounding box center [1036, 102] width 17 height 17
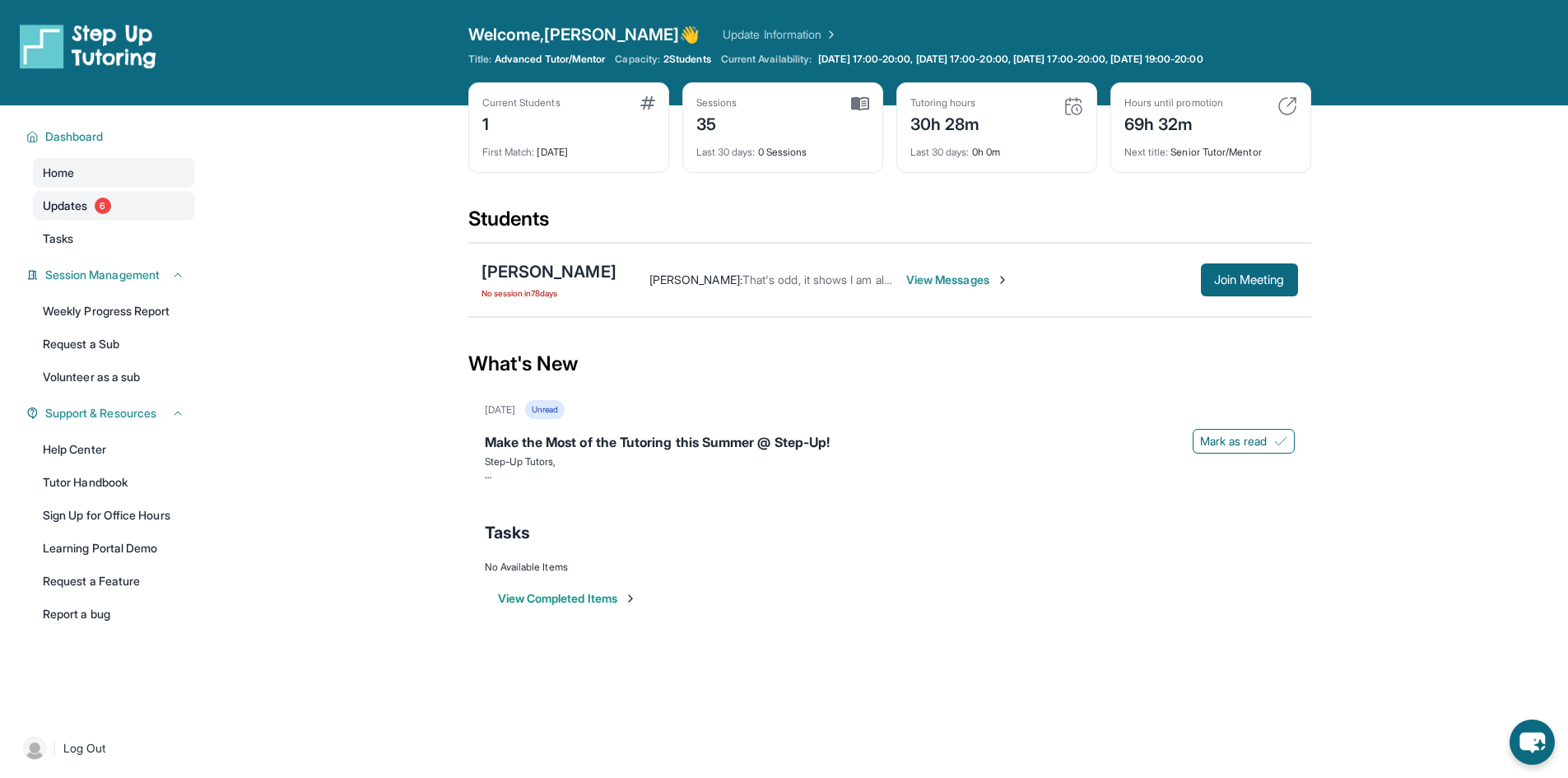
click at [123, 206] on link "Updates 6" at bounding box center [114, 206] width 161 height 30
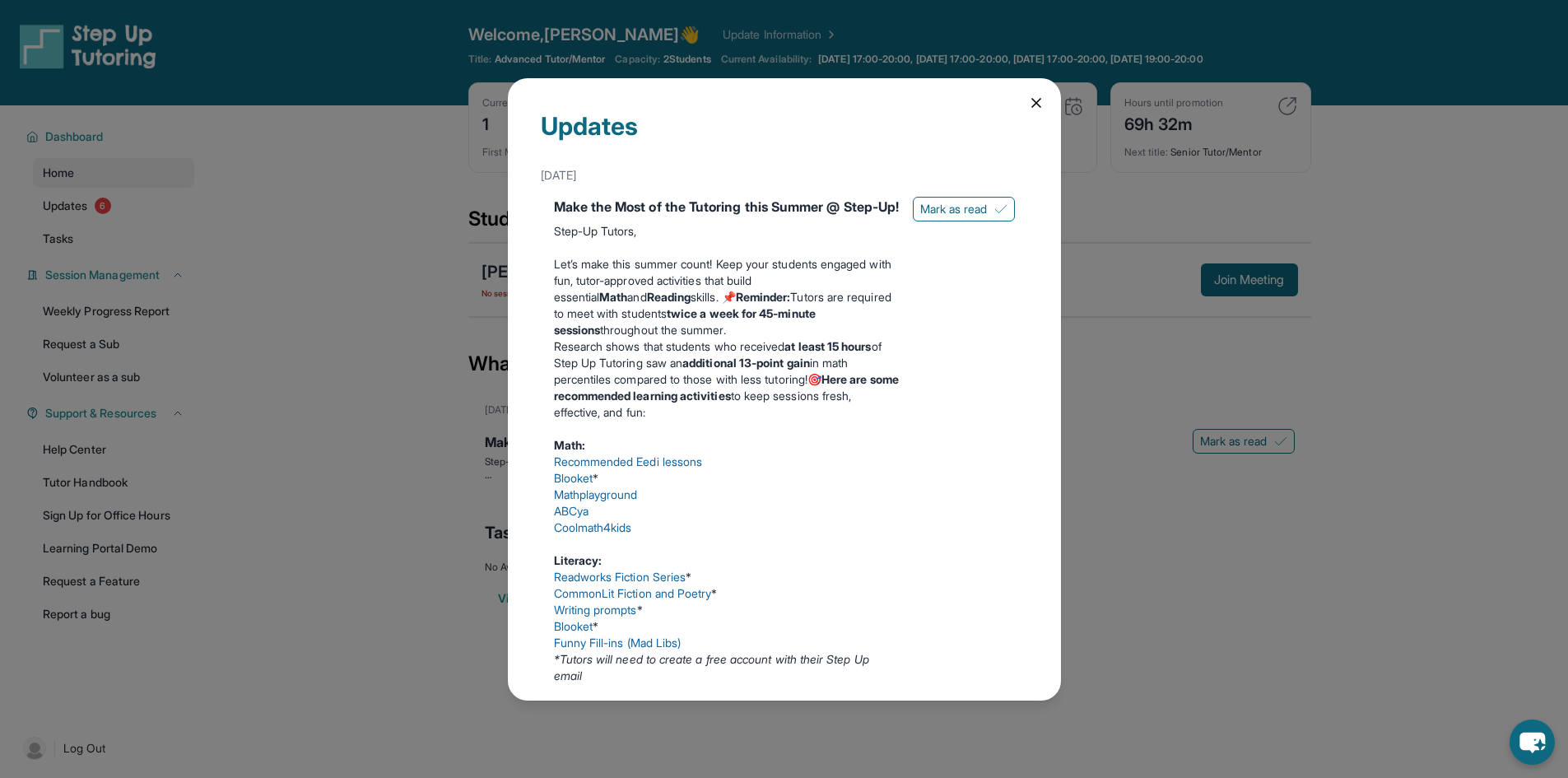
click at [1029, 108] on icon at bounding box center [1036, 102] width 17 height 17
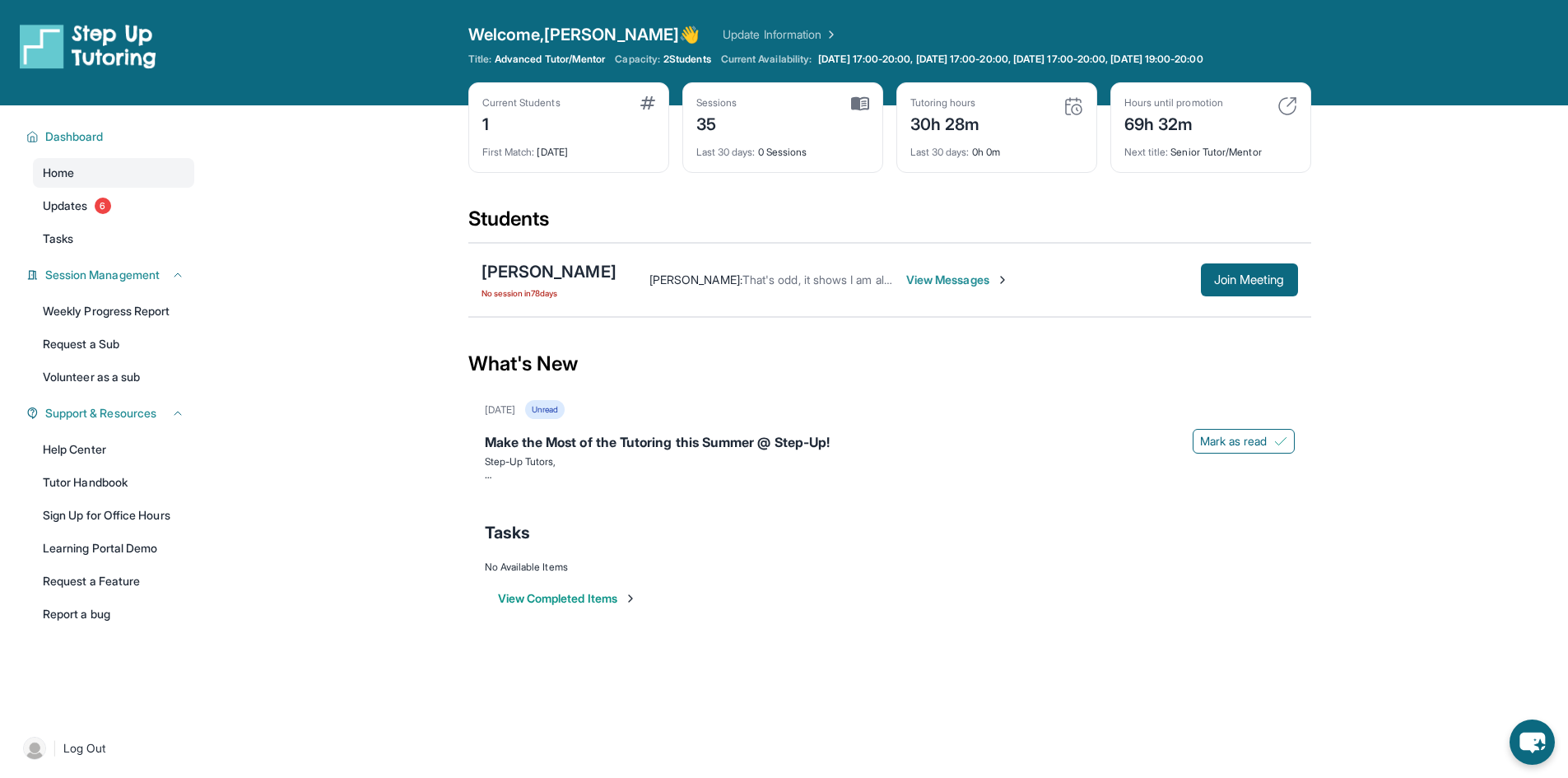
click at [743, 266] on div "Lee Lopez : That's odd, it shows I am alone in the meeting. View Messages Join …" at bounding box center [957, 280] width 682 height 33
click at [923, 289] on div "Lee Lopez : That's odd, it shows I am alone in the meeting. View Messages Join …" at bounding box center [957, 280] width 682 height 33
click at [906, 284] on span "View Messages" at bounding box center [957, 280] width 103 height 17
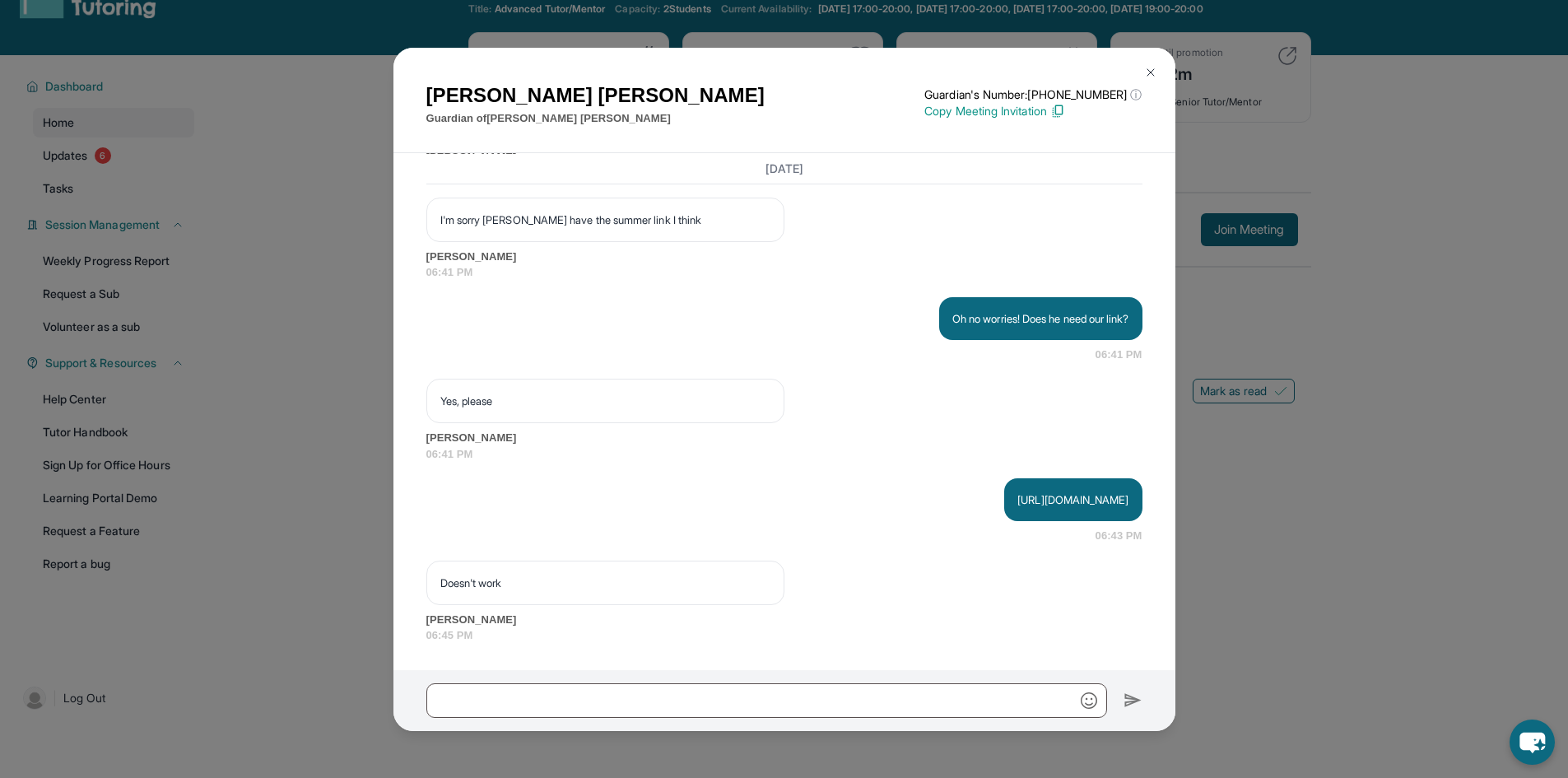
scroll to position [105, 0]
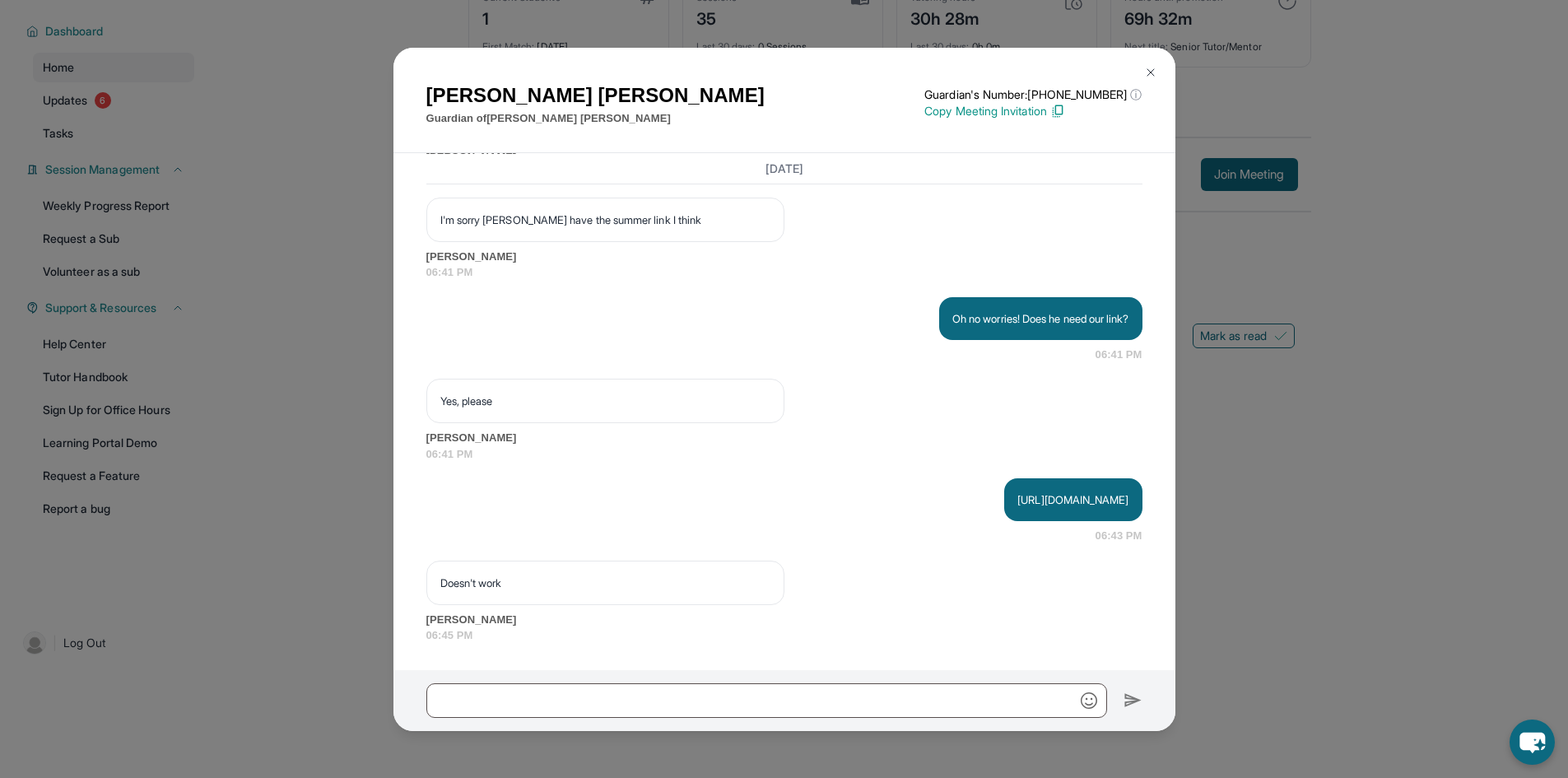
click at [1018, 497] on p "https://student-portal.stepuptutoring.org/student/835KJ9" at bounding box center [1073, 499] width 111 height 17
click at [1148, 67] on img at bounding box center [1151, 73] width 14 height 14
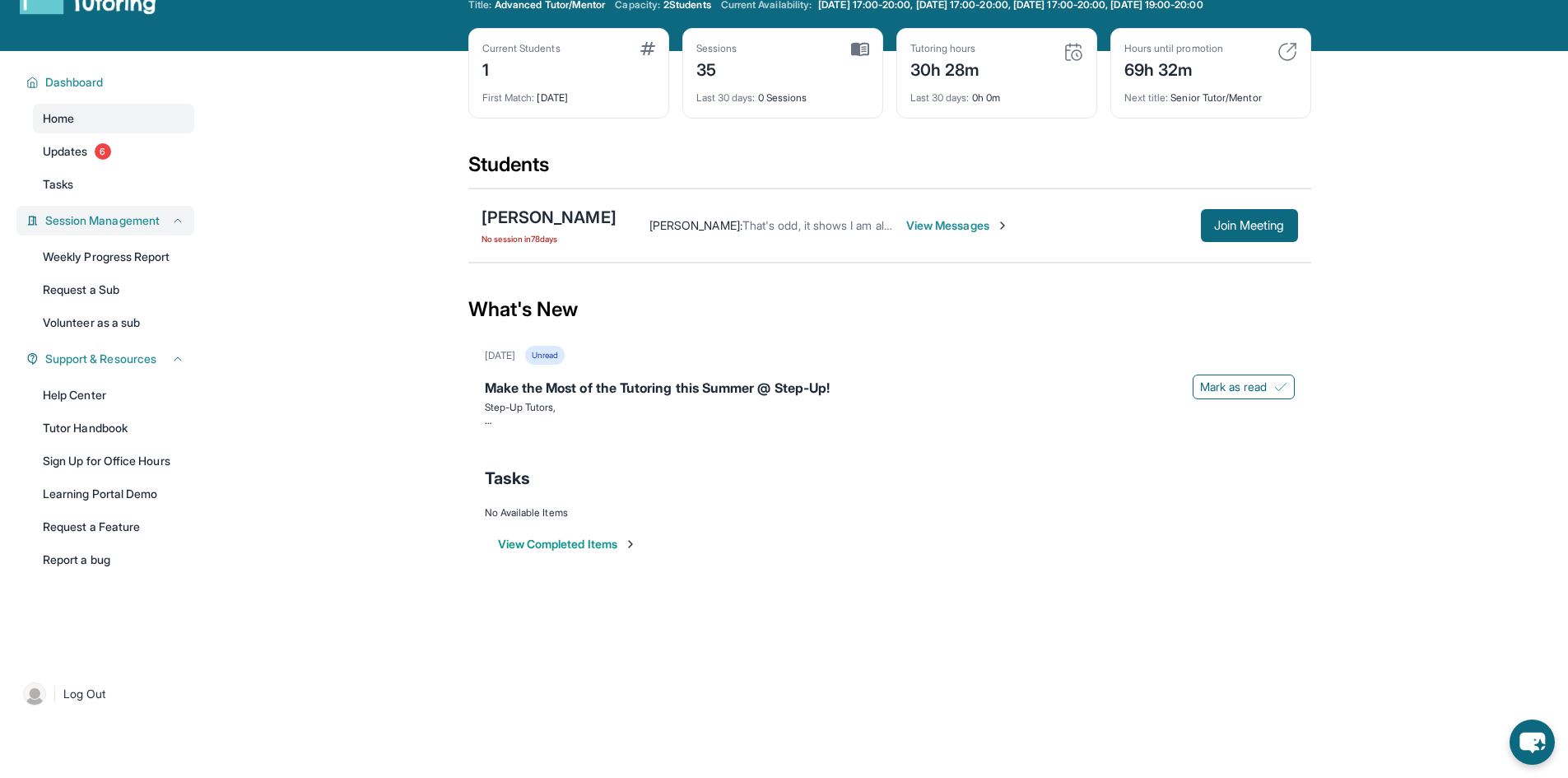
scroll to position [0, 0]
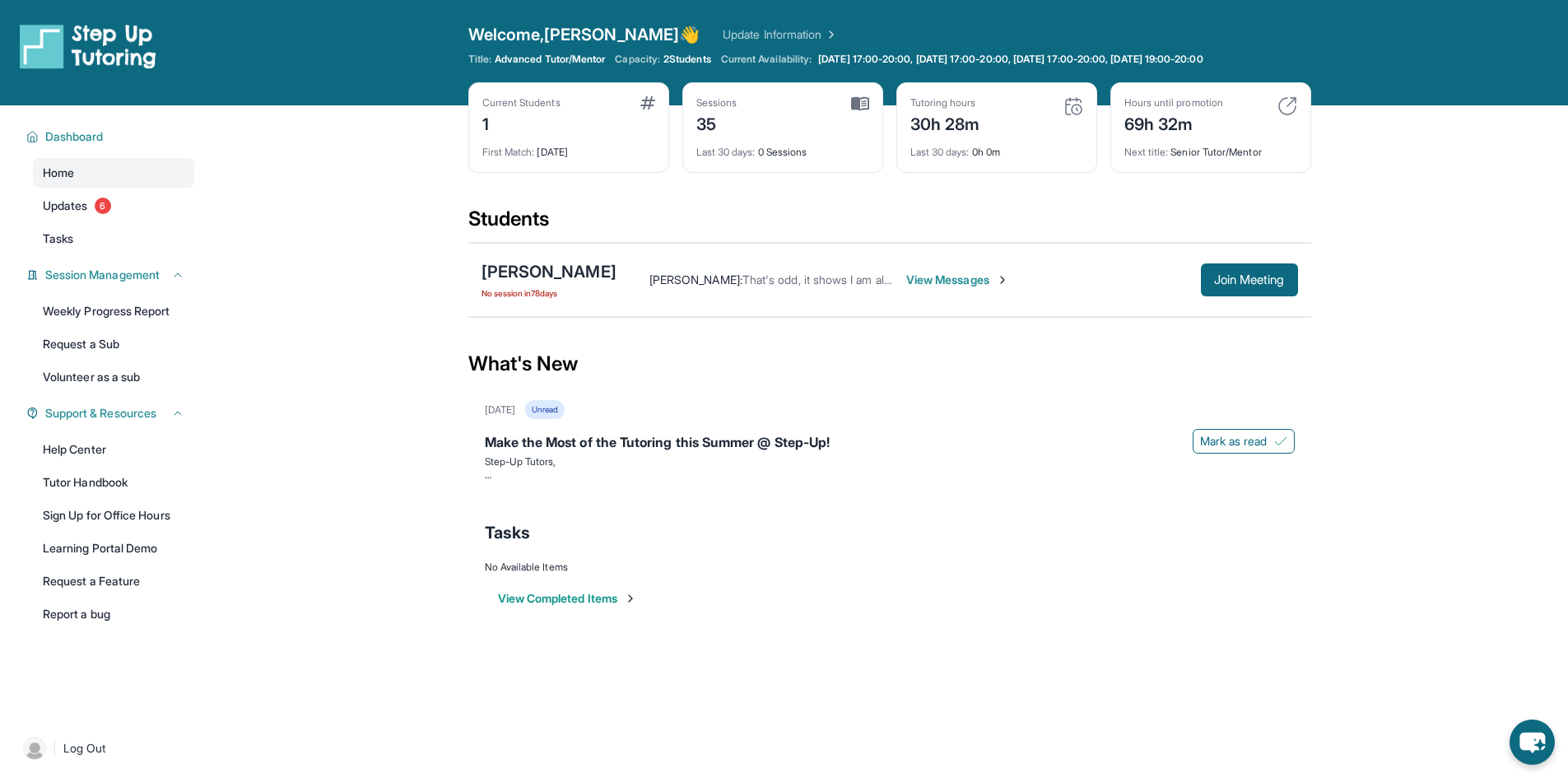
click at [722, 29] on link "Update Information" at bounding box center [780, 34] width 116 height 17
click at [132, 456] on link "Help Center" at bounding box center [114, 450] width 161 height 30
click at [567, 52] on span "Advanced Tutor/Mentor" at bounding box center [550, 59] width 111 height 14
click at [565, 51] on div "Welcome, Lee 👋 Update Information Title: Advanced Tutor/Mentor Capacity: 2 Stud…" at bounding box center [889, 52] width 843 height 59
